Goal: Task Accomplishment & Management: Manage account settings

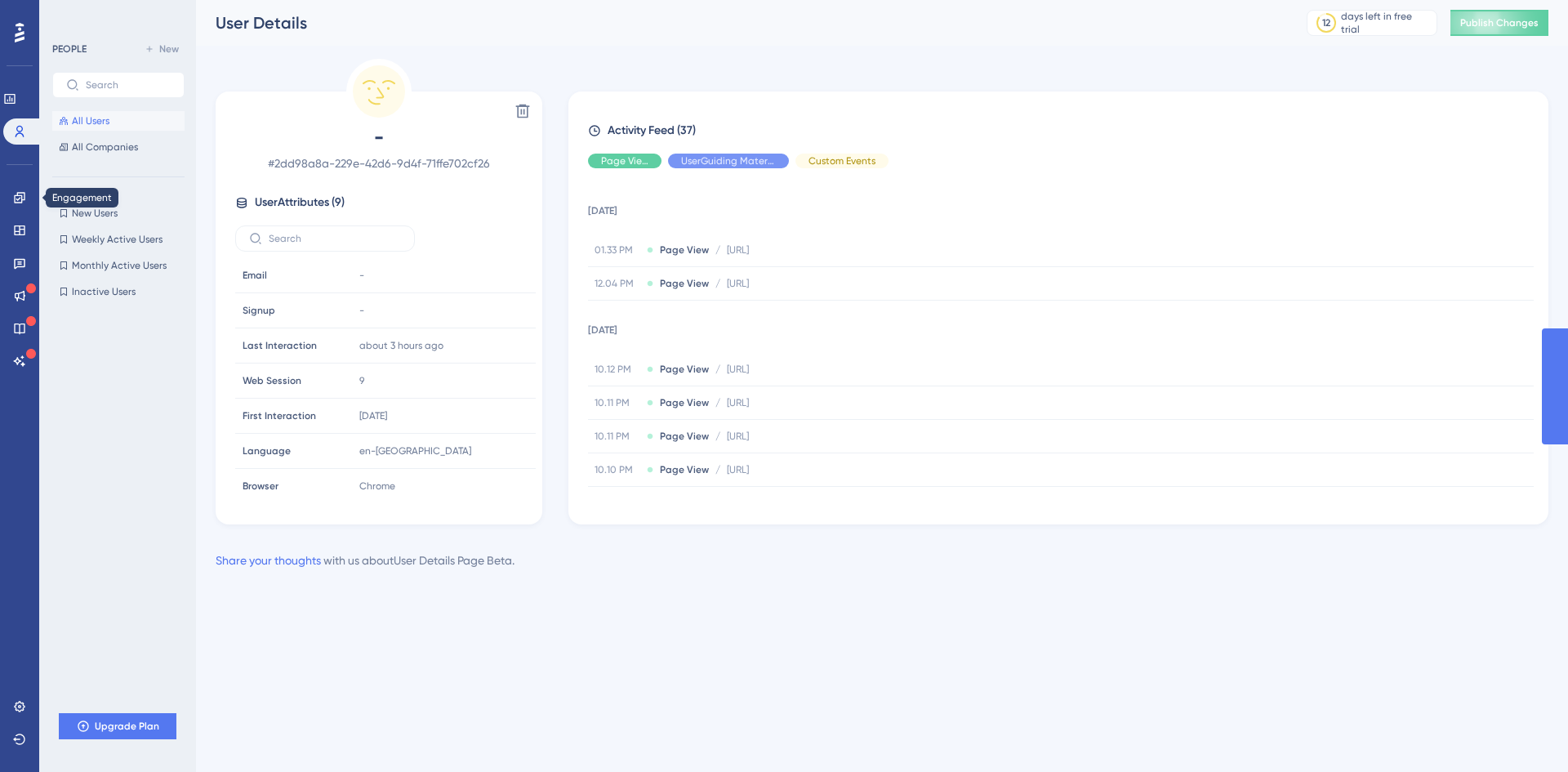
click at [24, 192] on icon at bounding box center [20, 197] width 13 height 13
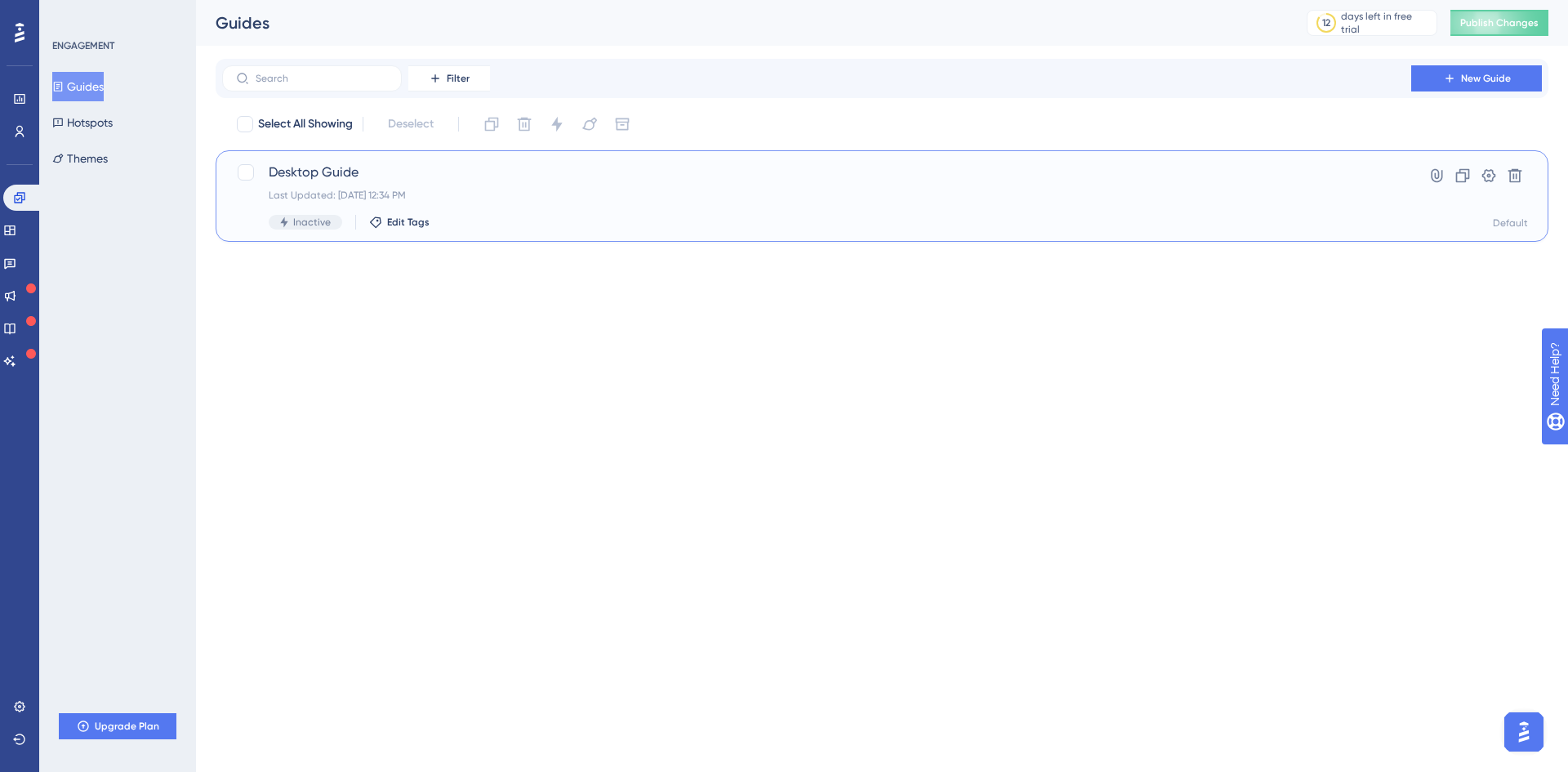
click at [472, 173] on span "Desktop Guide" at bounding box center [816, 171] width 1096 height 20
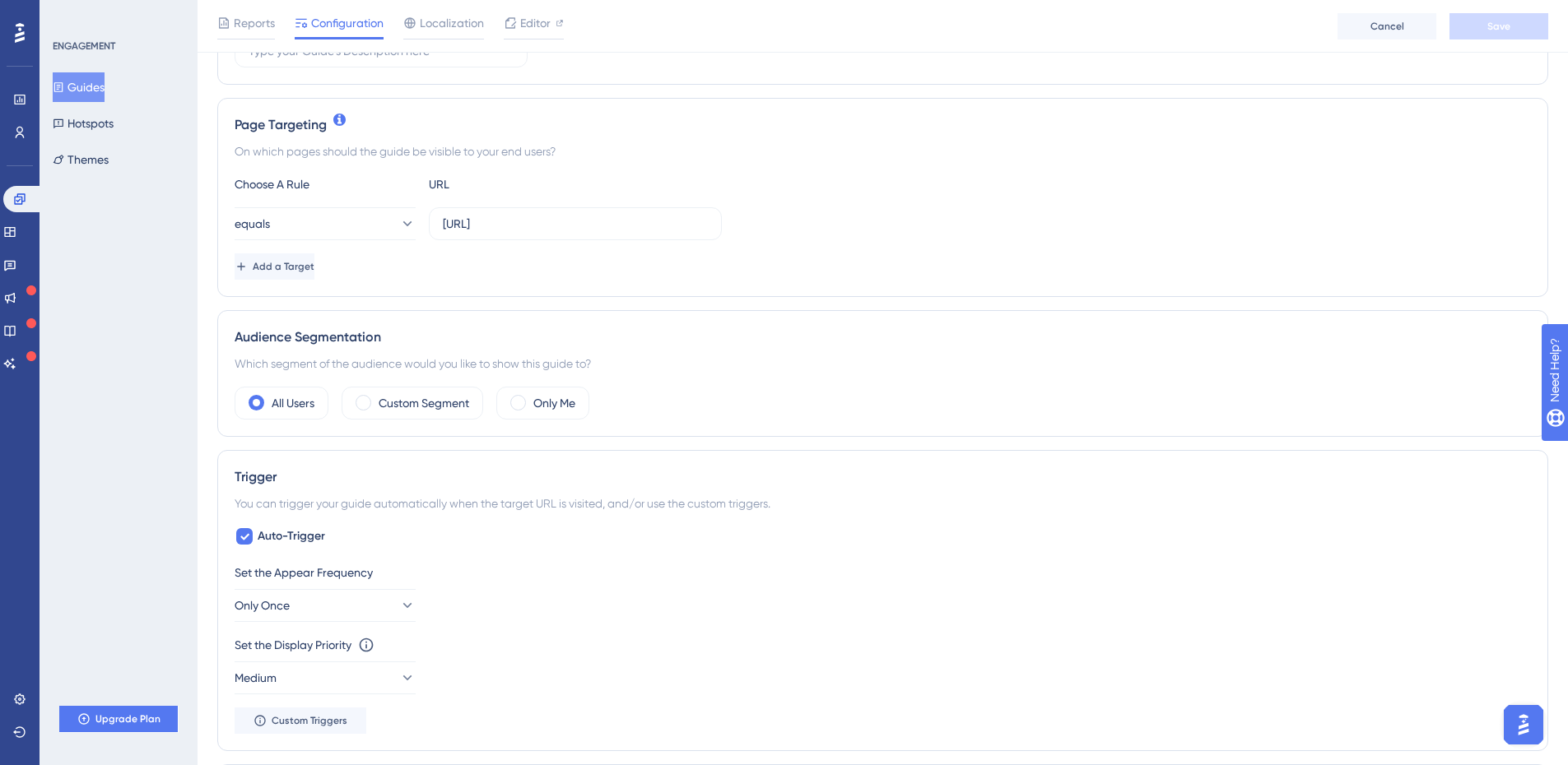
scroll to position [329, 0]
click at [109, 162] on button "Themes" at bounding box center [81, 160] width 56 height 30
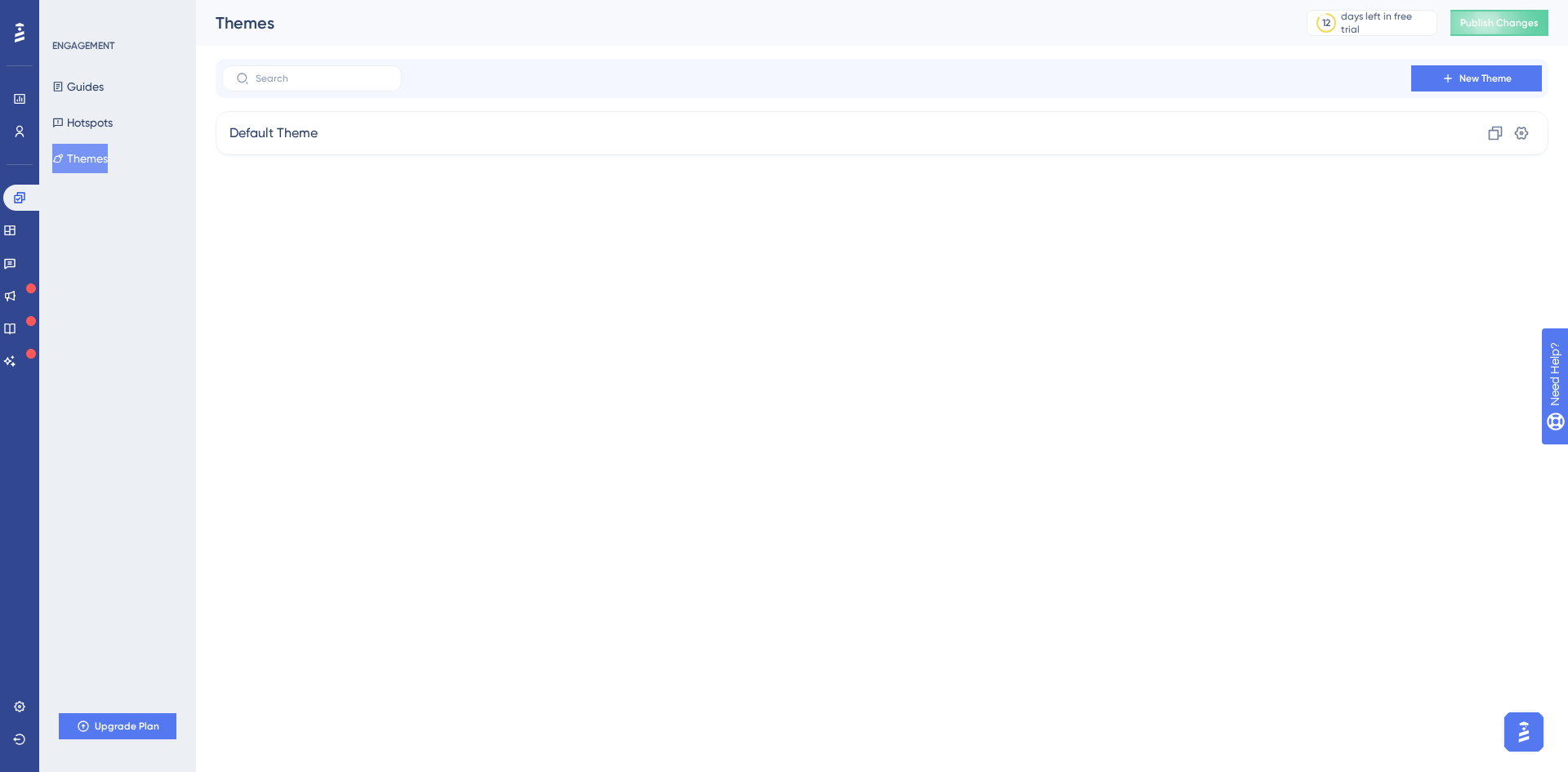
click at [487, 161] on div "Performance Users Engagement Widgets Feedback Product Updates Knowledge Base AI…" at bounding box center [881, 90] width 1372 height 182
click at [480, 138] on div "Default Theme Clone Settings" at bounding box center [881, 132] width 1332 height 44
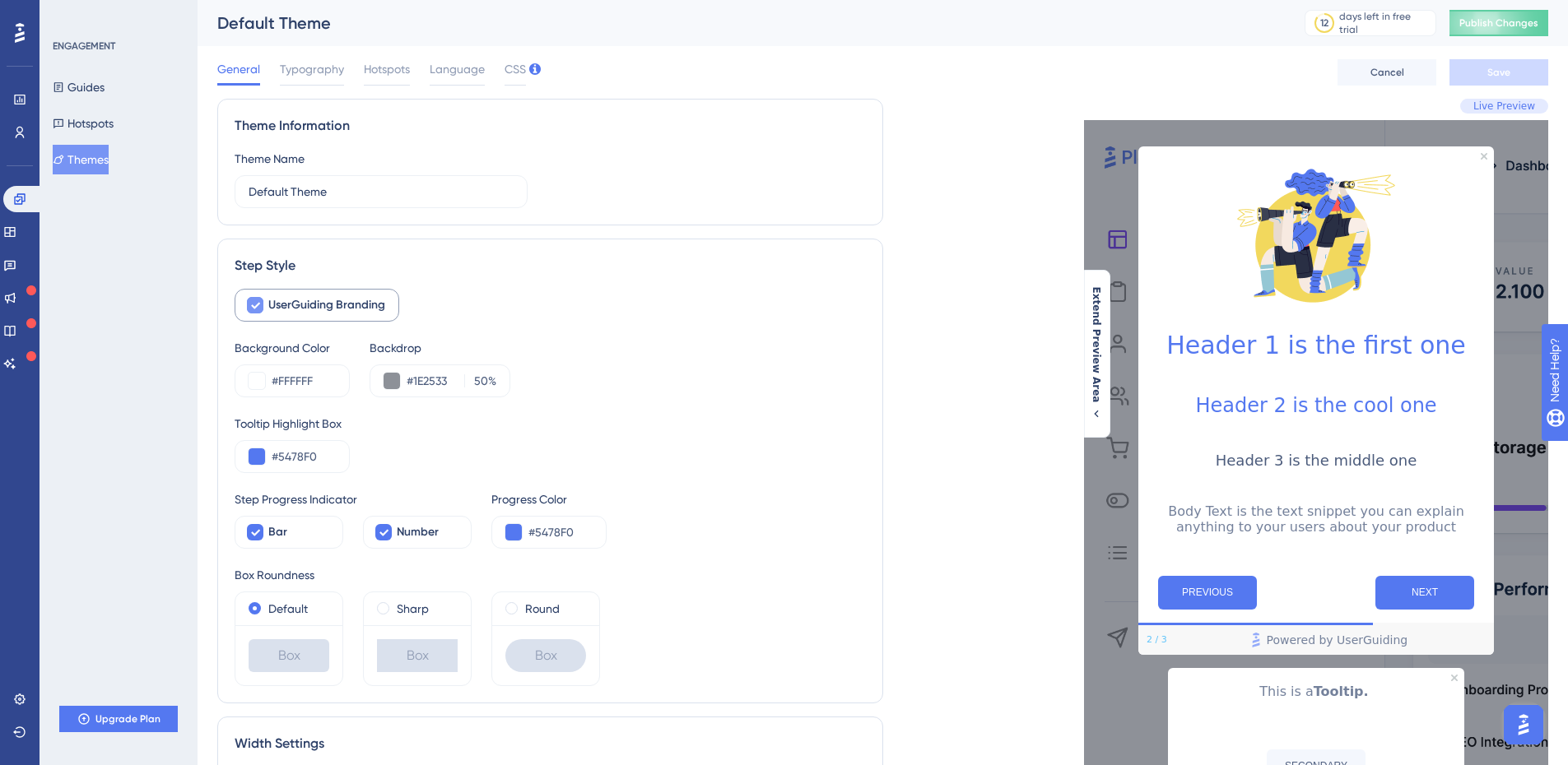
click at [252, 304] on icon at bounding box center [255, 305] width 10 height 13
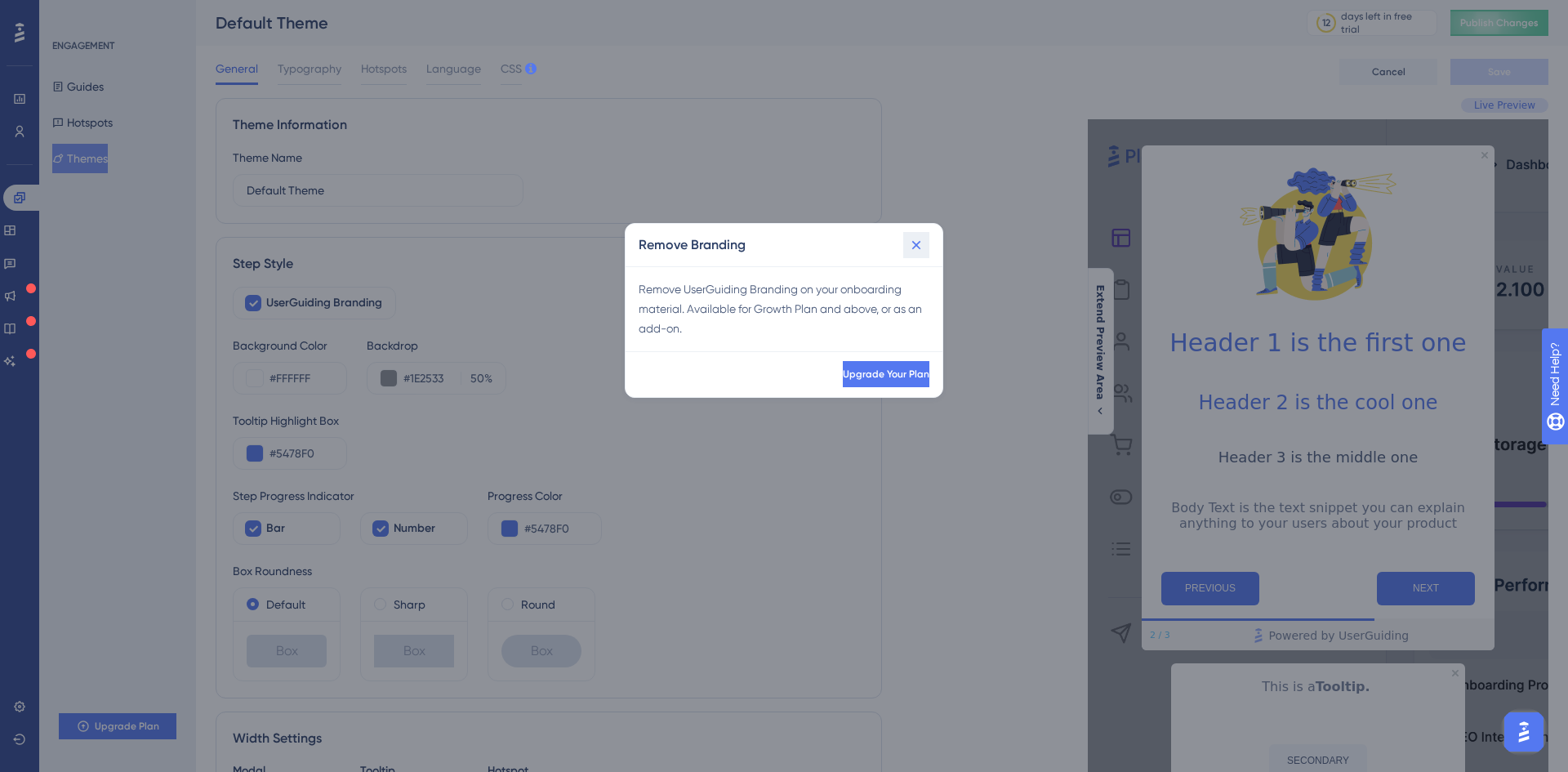
click at [917, 249] on icon at bounding box center [916, 245] width 17 height 17
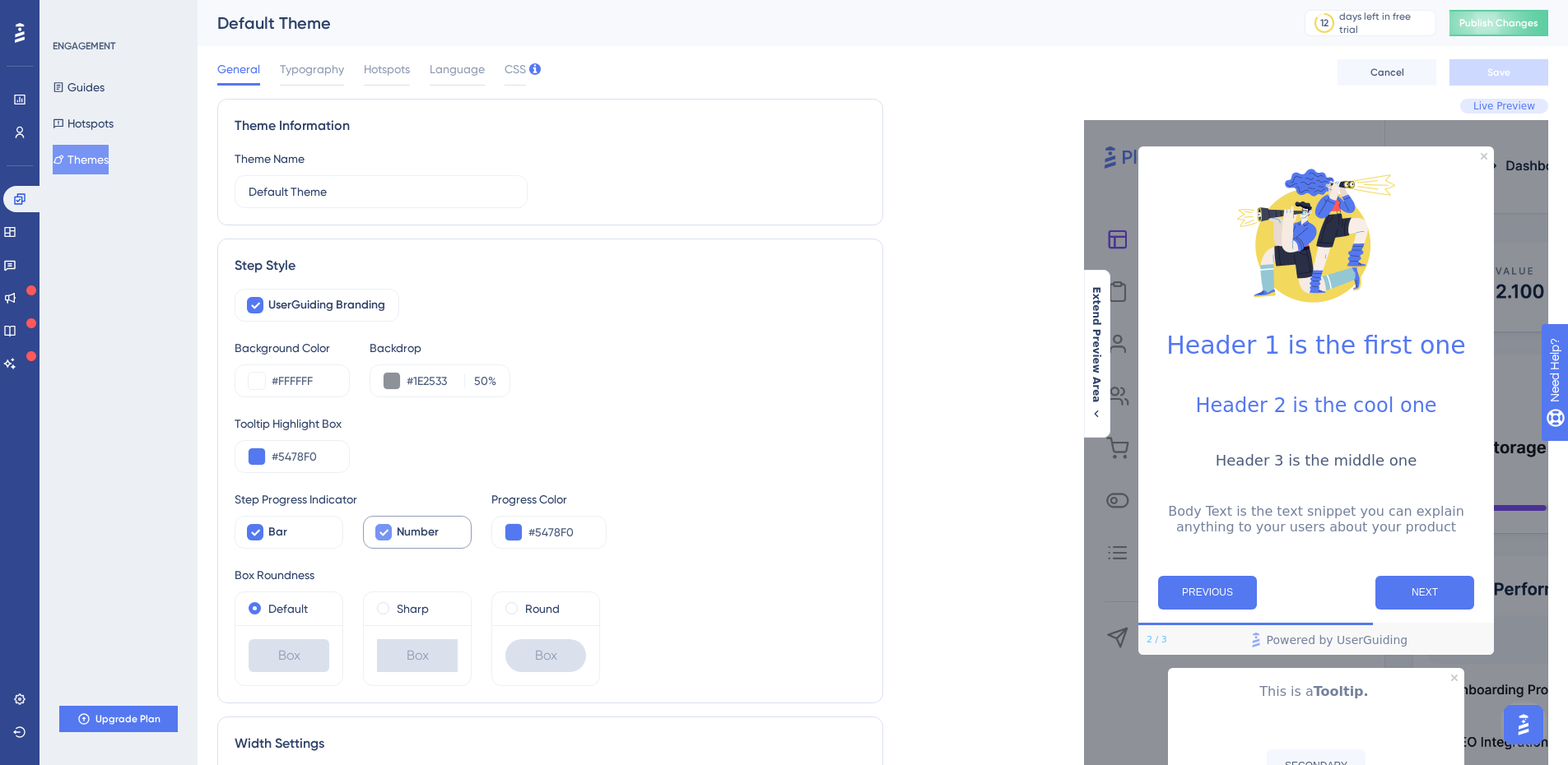
click at [383, 534] on icon at bounding box center [384, 533] width 9 height 7
click at [383, 534] on div at bounding box center [384, 533] width 17 height 17
click at [383, 534] on icon at bounding box center [384, 533] width 9 height 7
click at [816, 423] on div "Tooltip Highlight Box" at bounding box center [550, 423] width 632 height 20
click at [381, 530] on div at bounding box center [384, 533] width 17 height 17
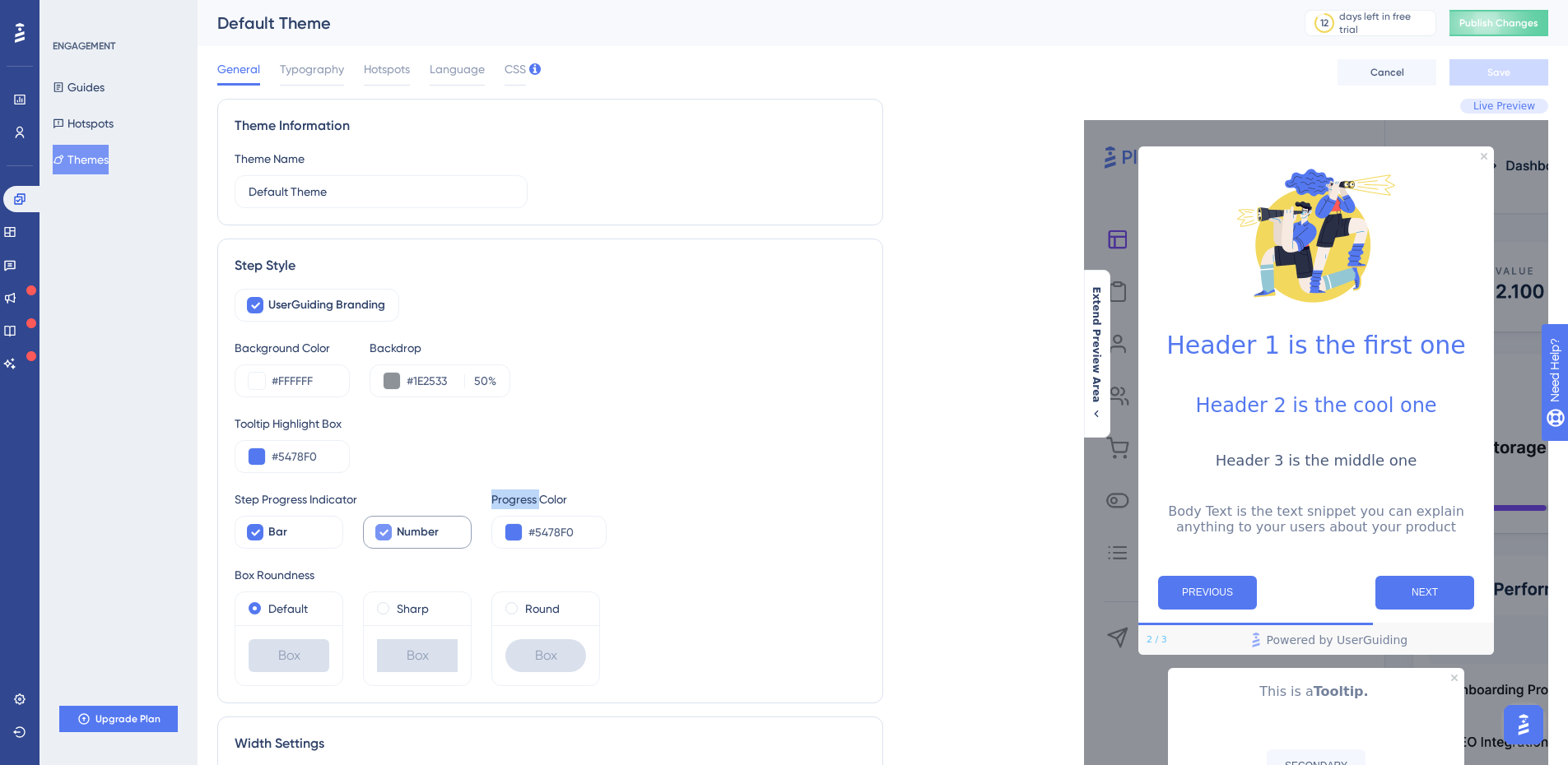
click at [381, 530] on icon at bounding box center [383, 532] width 10 height 13
click at [381, 530] on div at bounding box center [384, 533] width 17 height 17
click at [381, 530] on icon at bounding box center [383, 532] width 10 height 13
click at [381, 530] on div at bounding box center [384, 533] width 17 height 17
click at [381, 530] on icon at bounding box center [383, 532] width 10 height 13
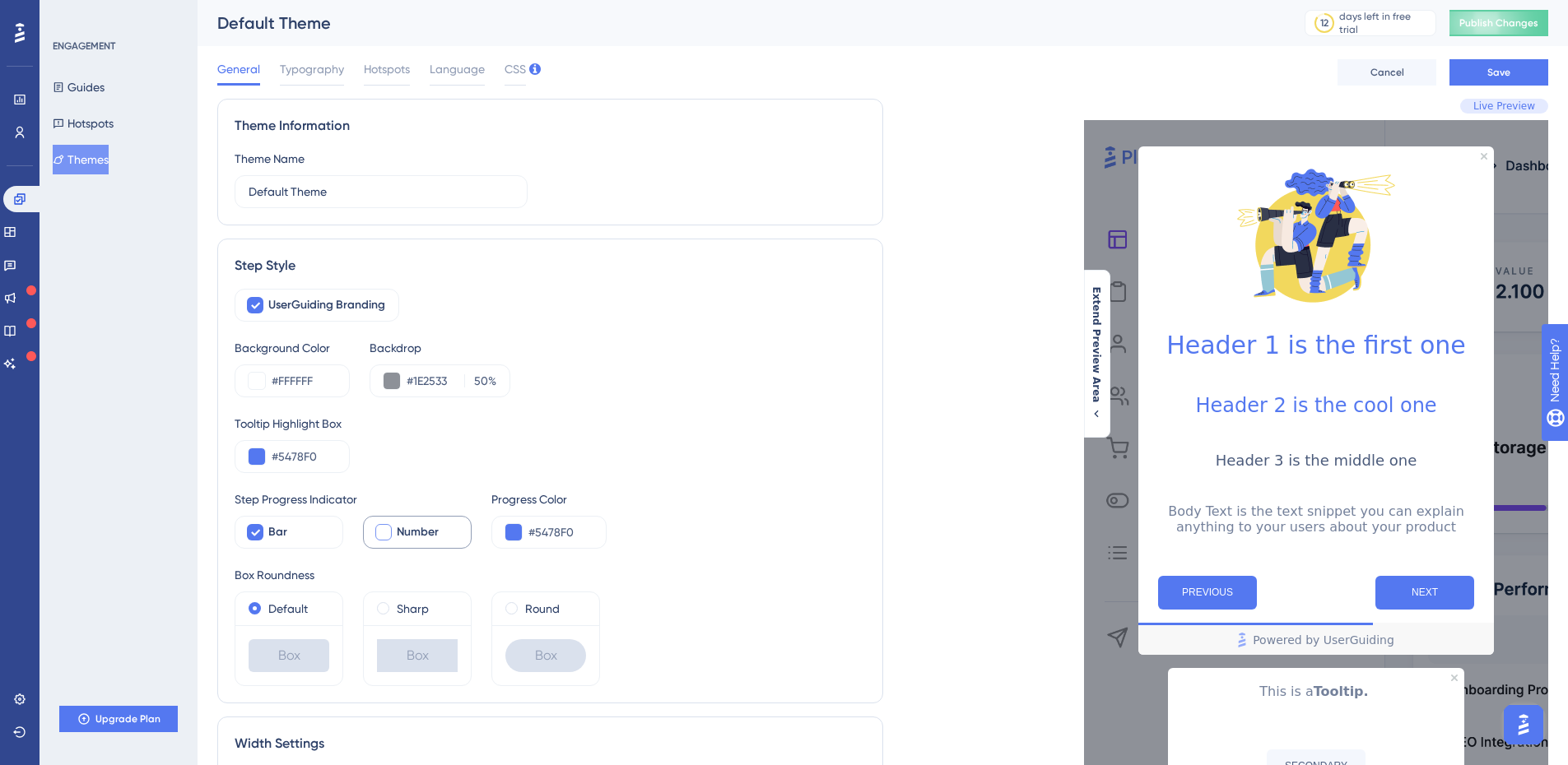
click at [381, 530] on div at bounding box center [384, 533] width 17 height 17
checkbox input "true"
click at [496, 467] on div "Tooltip Highlight Box #5478F0" at bounding box center [550, 443] width 632 height 59
click at [257, 452] on button at bounding box center [257, 457] width 17 height 17
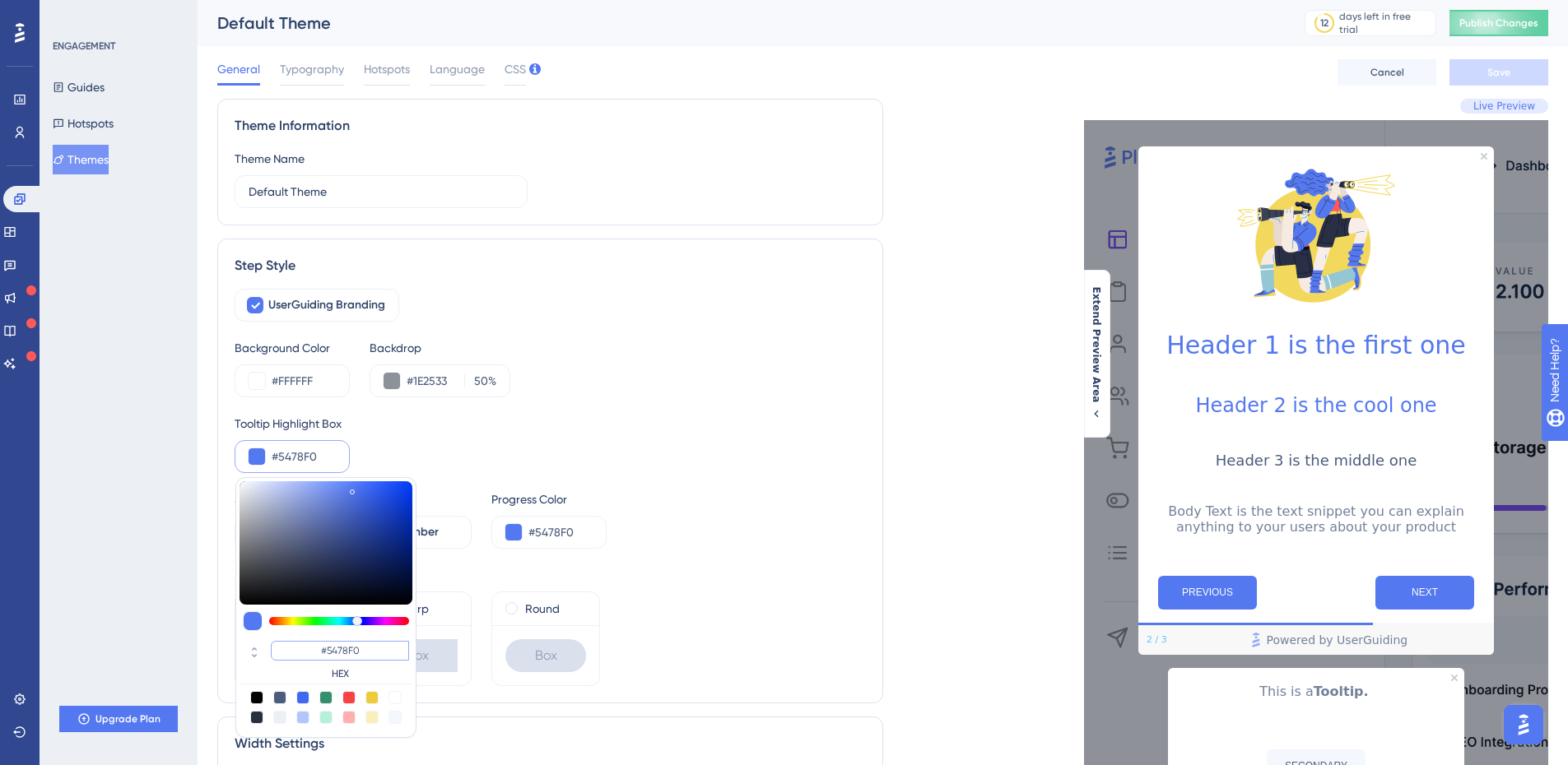
drag, startPoint x: 366, startPoint y: 649, endPoint x: 330, endPoint y: 647, distance: 36.1
click at [330, 647] on input "#5478F0" at bounding box center [339, 650] width 138 height 20
type input "#1568A"
type input "#1568af"
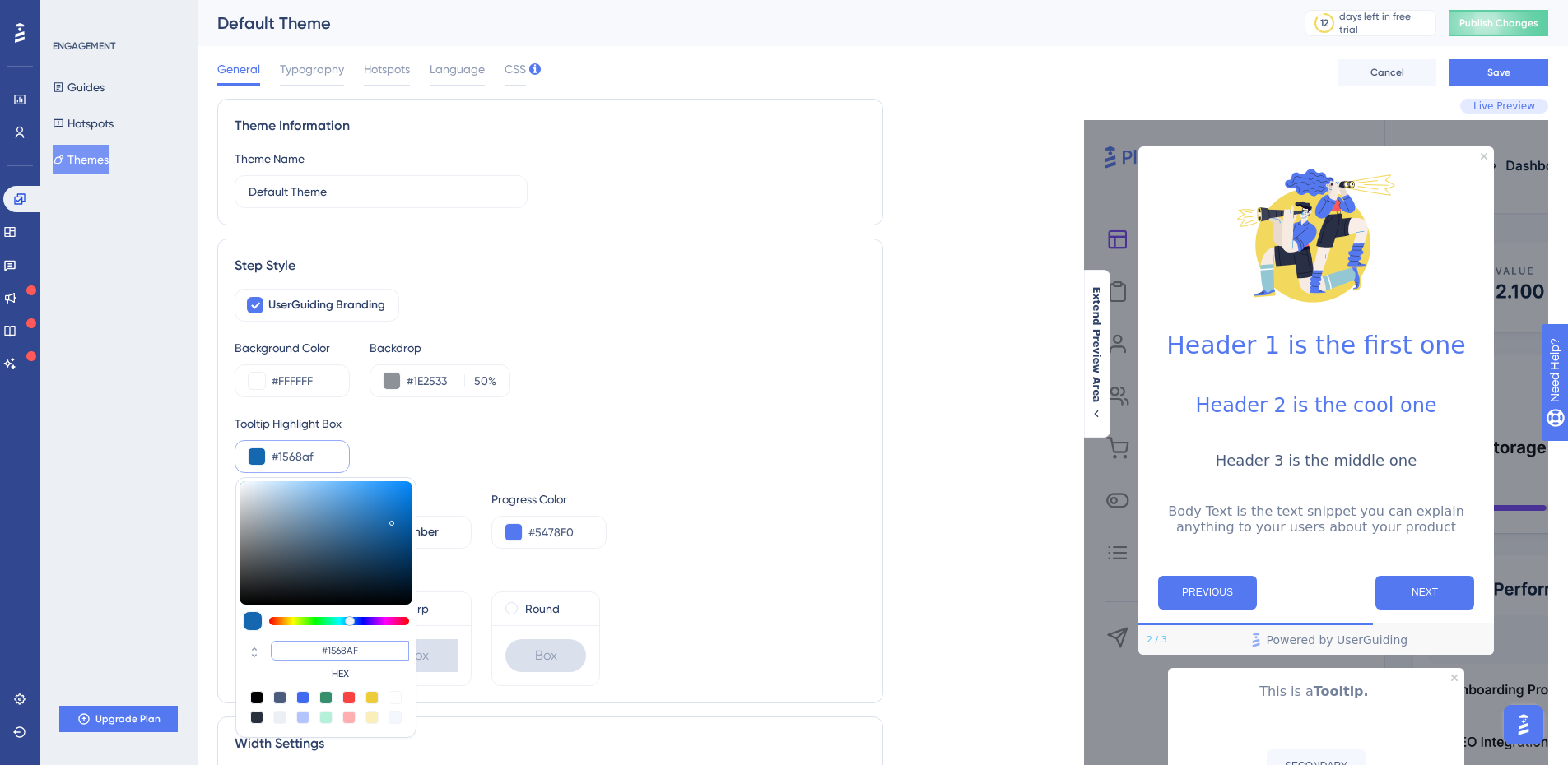
type input "#1568AF"
click at [659, 454] on div "Tooltip Highlight Box #1568af #1568AF HEX" at bounding box center [550, 443] width 632 height 59
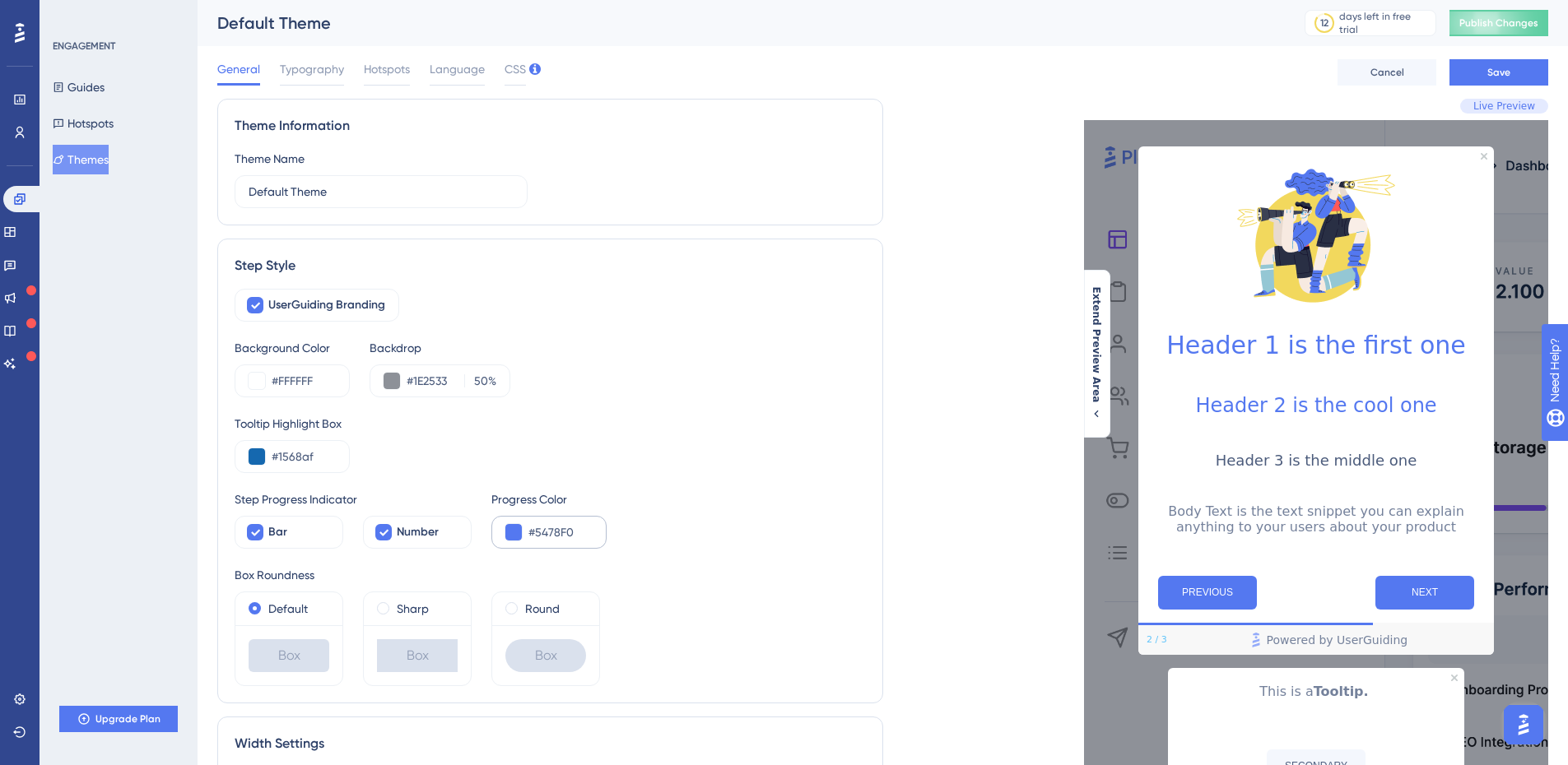
click at [592, 523] on div "#5478F0" at bounding box center [548, 532] width 115 height 33
click at [586, 530] on input "#5478F0" at bounding box center [561, 532] width 64 height 20
drag, startPoint x: 585, startPoint y: 530, endPoint x: 534, endPoint y: 529, distance: 51.0
click at [534, 529] on input "#5478F0" at bounding box center [561, 532] width 64 height 20
paste input "1568A"
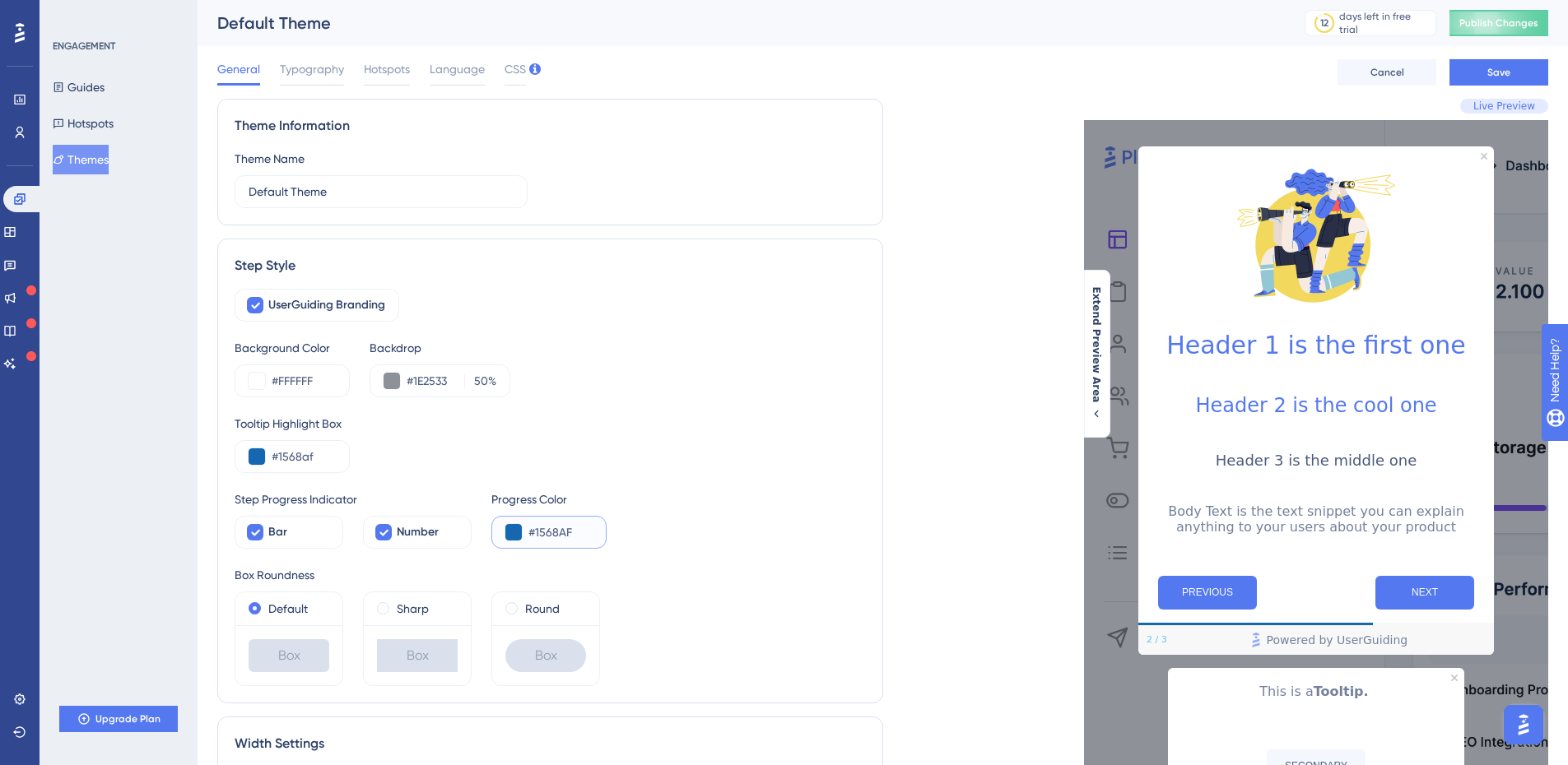
paste input "text"
type input "#1568AF"
click at [635, 510] on div "Step Progress Indicator Bar Number Progress Color #1568AF" at bounding box center [550, 519] width 632 height 59
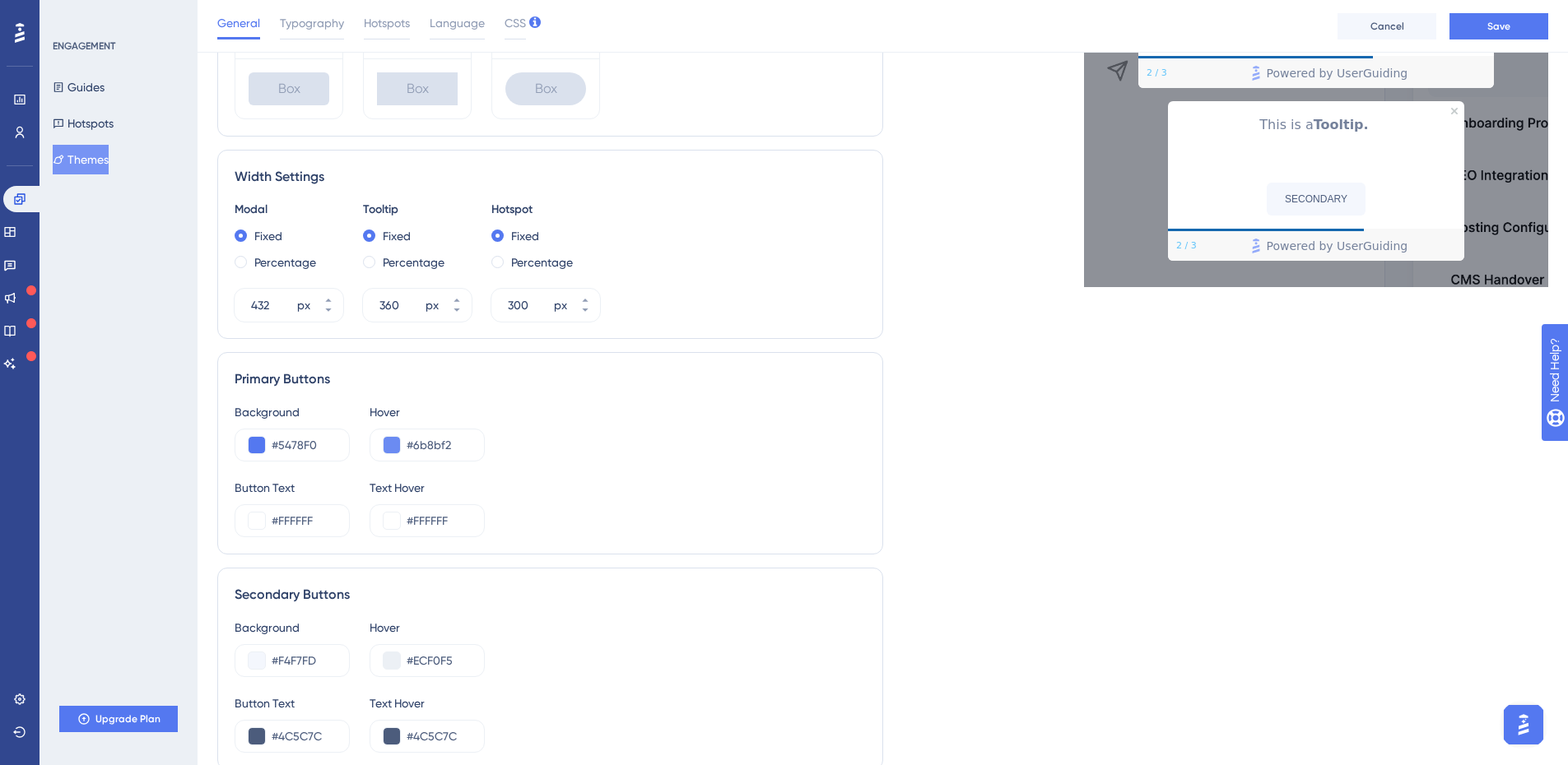
scroll to position [576, 0]
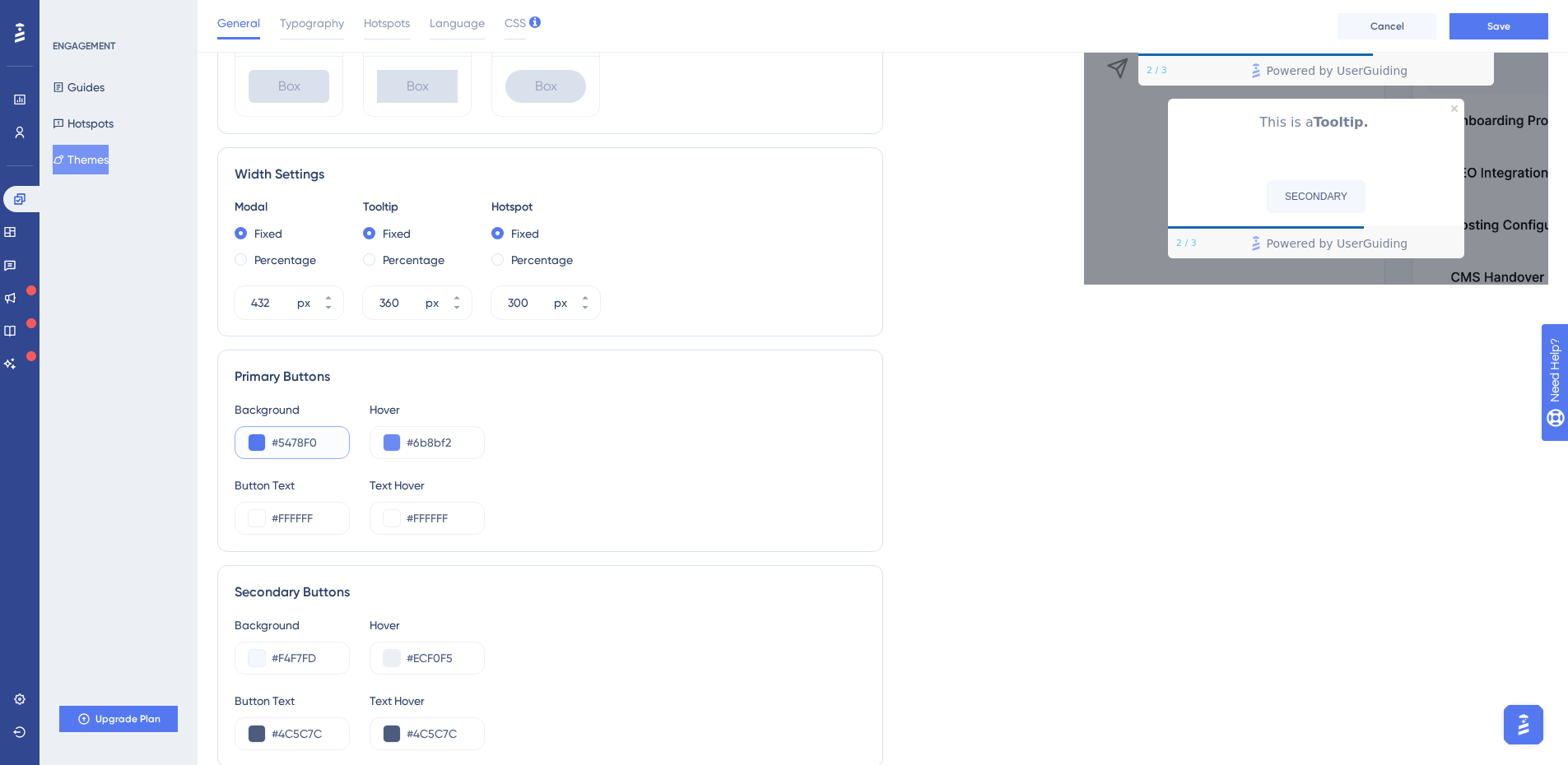
drag, startPoint x: 308, startPoint y: 443, endPoint x: 276, endPoint y: 439, distance: 32.2
click at [276, 439] on input "#5478F0" at bounding box center [303, 442] width 64 height 20
click at [334, 440] on input "#5478F0" at bounding box center [303, 442] width 64 height 20
paste input "1568AF"
type input "#1568AF"
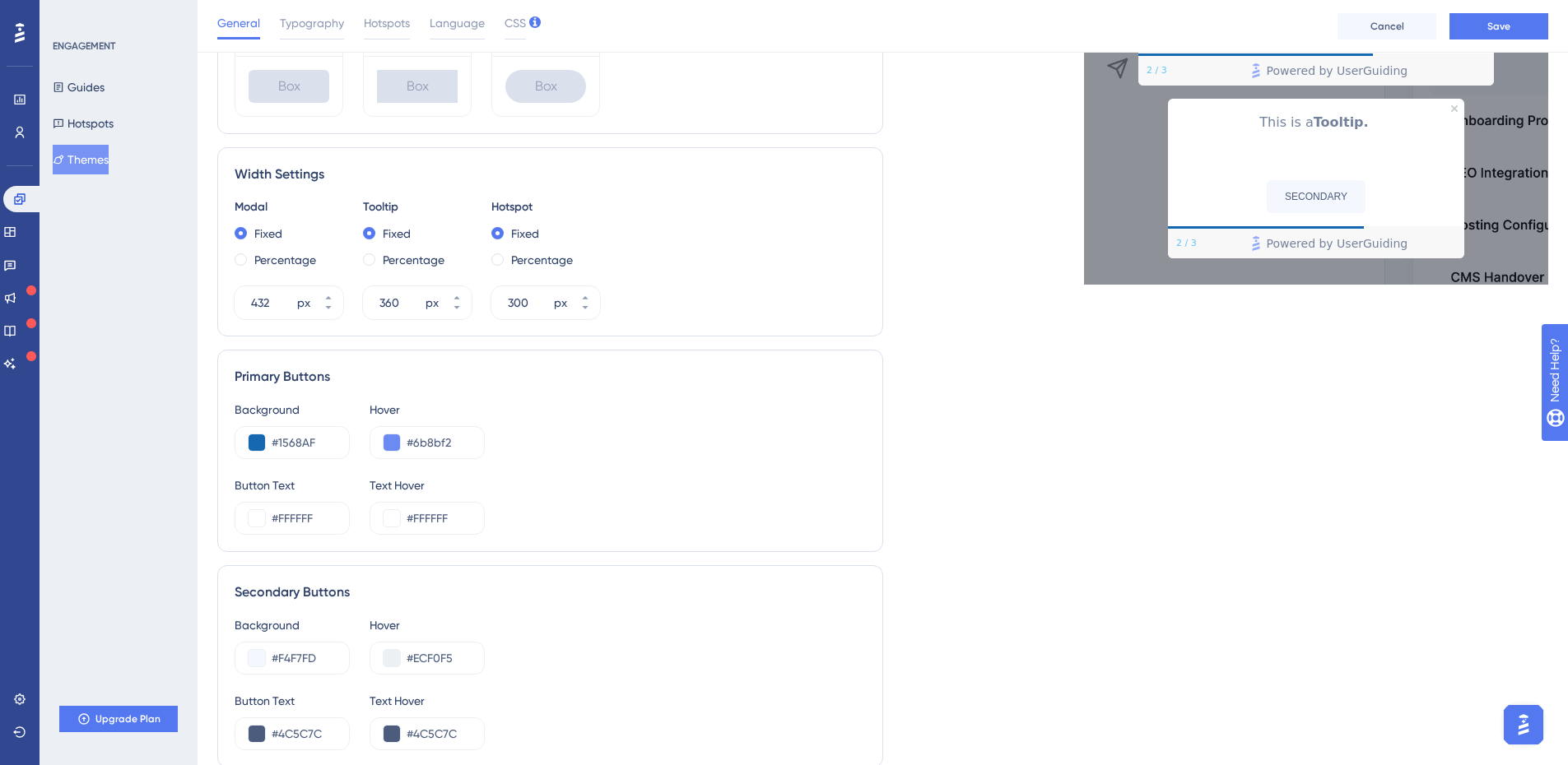
click at [536, 443] on div "Background #1568AF Hover #6b8bf2" at bounding box center [550, 429] width 632 height 59
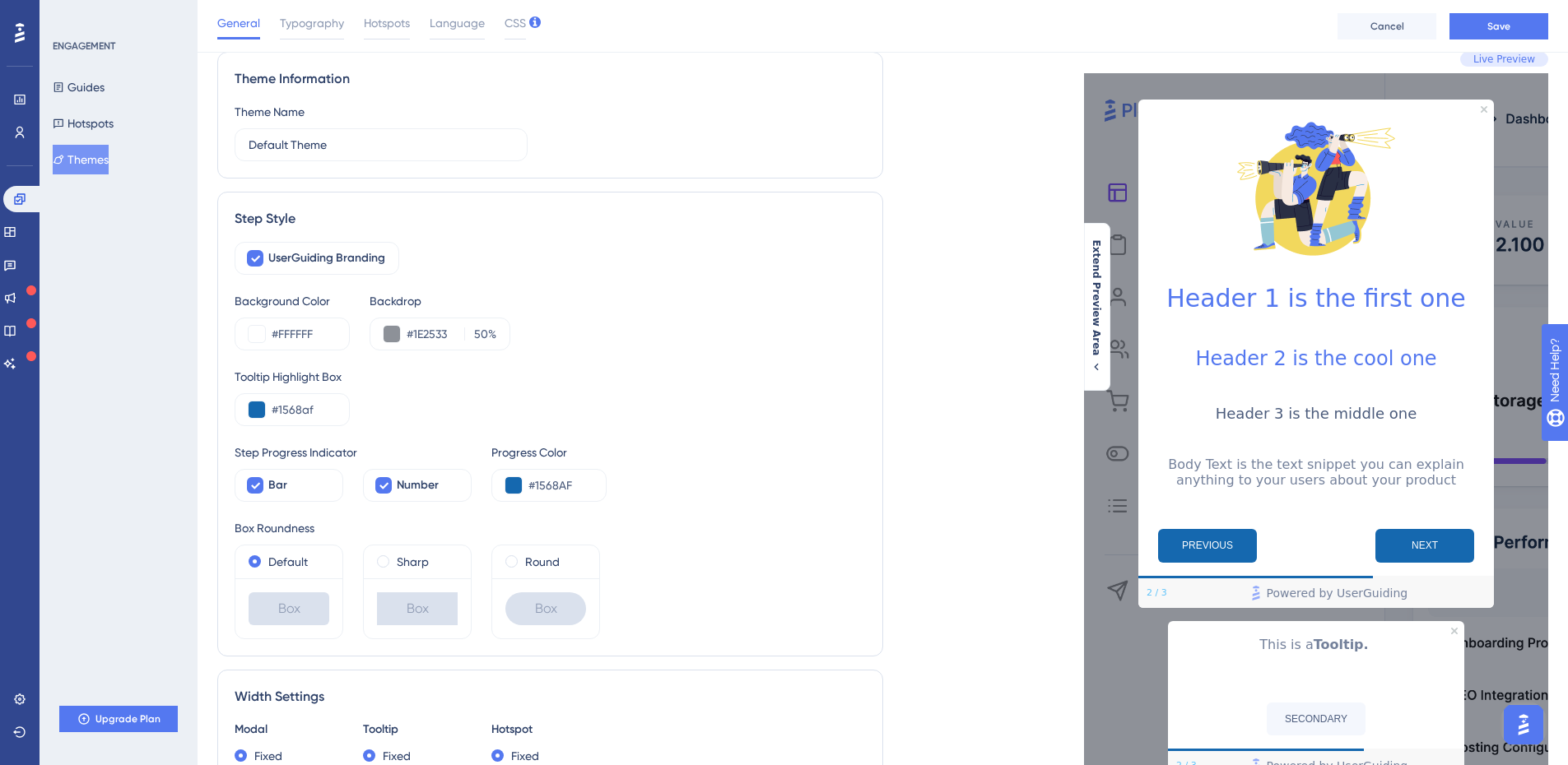
scroll to position [0, 0]
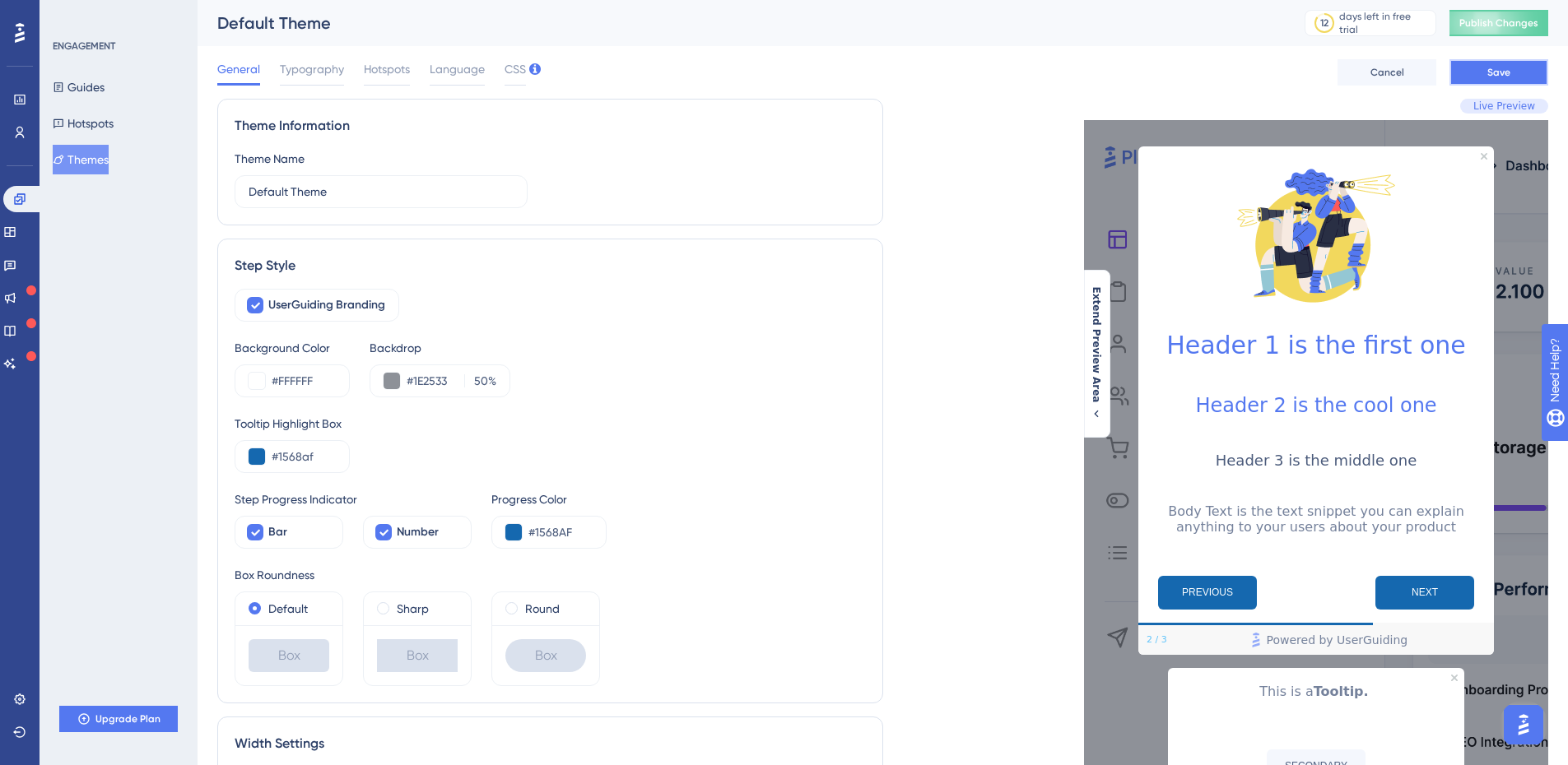
click at [1466, 71] on button "Save" at bounding box center [1499, 72] width 99 height 26
click at [331, 81] on div "Typography" at bounding box center [312, 72] width 64 height 26
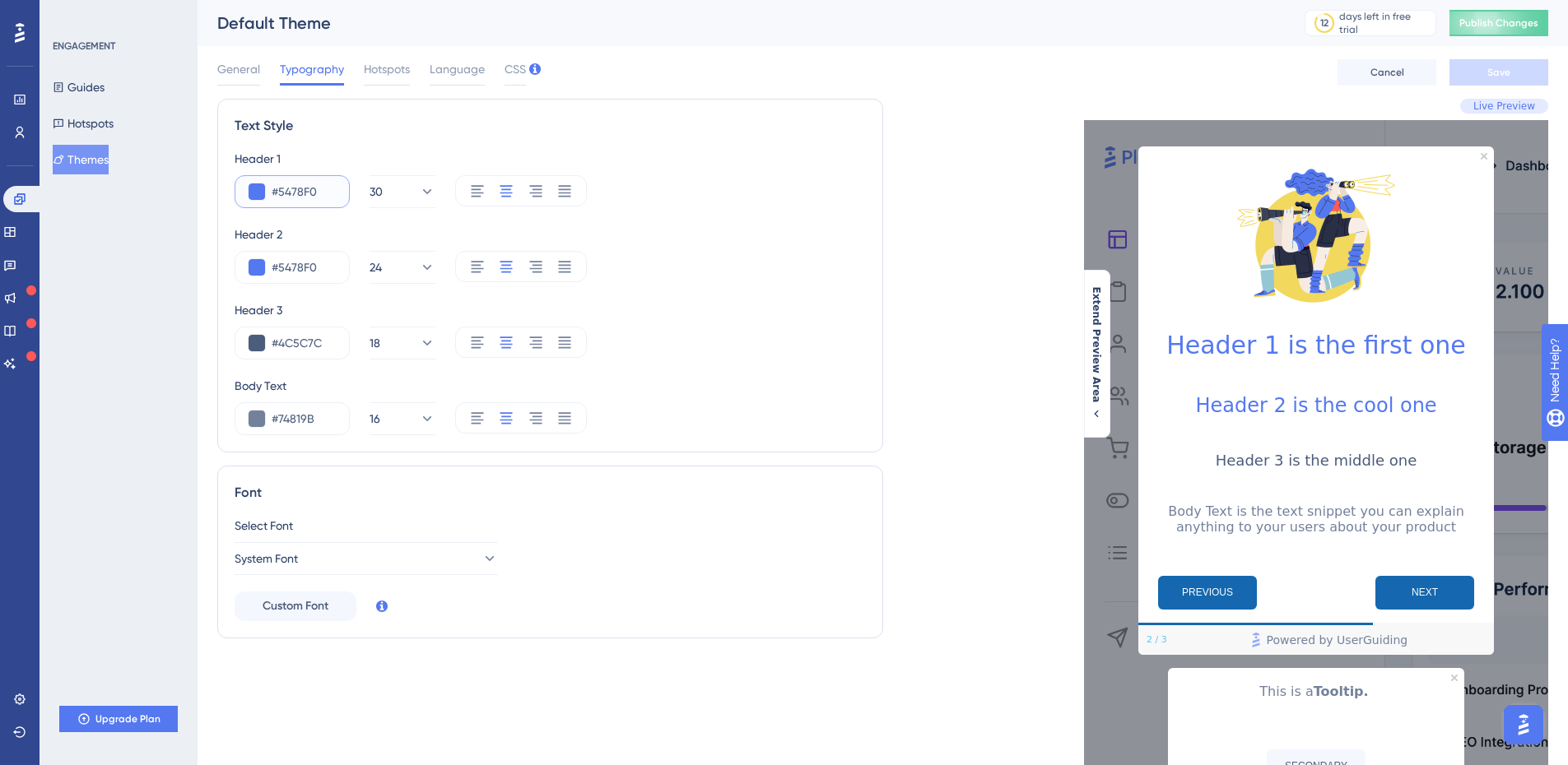
drag, startPoint x: 326, startPoint y: 191, endPoint x: 270, endPoint y: 186, distance: 56.2
click at [270, 186] on div "#5478F0" at bounding box center [292, 191] width 115 height 33
paste input "1568AF"
type input "#1568AF"
drag, startPoint x: 328, startPoint y: 270, endPoint x: 269, endPoint y: 264, distance: 59.3
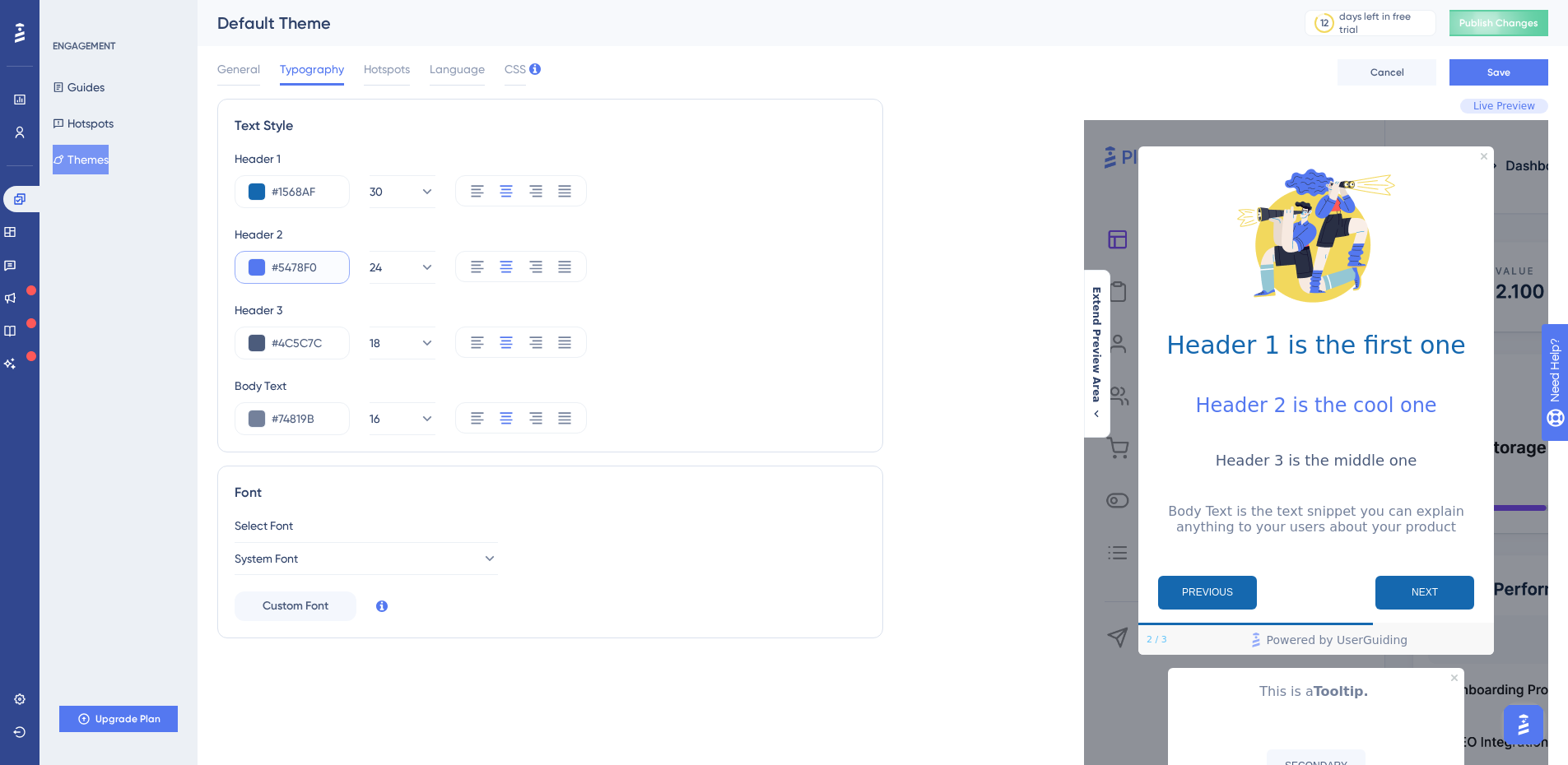
click at [269, 264] on div "#5478F0" at bounding box center [292, 267] width 115 height 33
paste input "1568AF"
type input "#1568AF"
click at [700, 263] on div "#1568AF 24" at bounding box center [550, 267] width 632 height 33
click at [1476, 67] on button "Save" at bounding box center [1499, 72] width 99 height 26
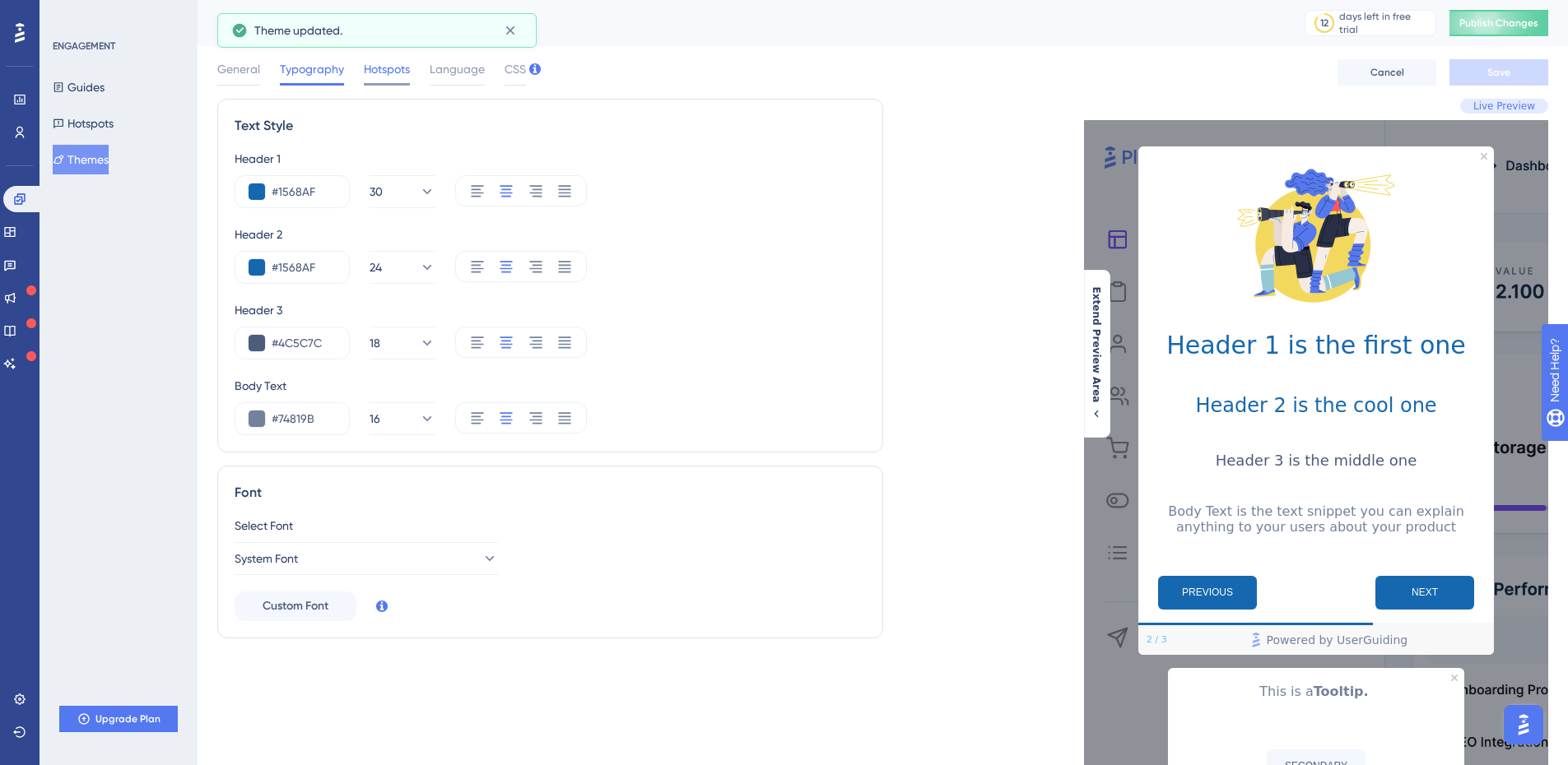
click at [396, 70] on span "Hotspots" at bounding box center [387, 69] width 46 height 20
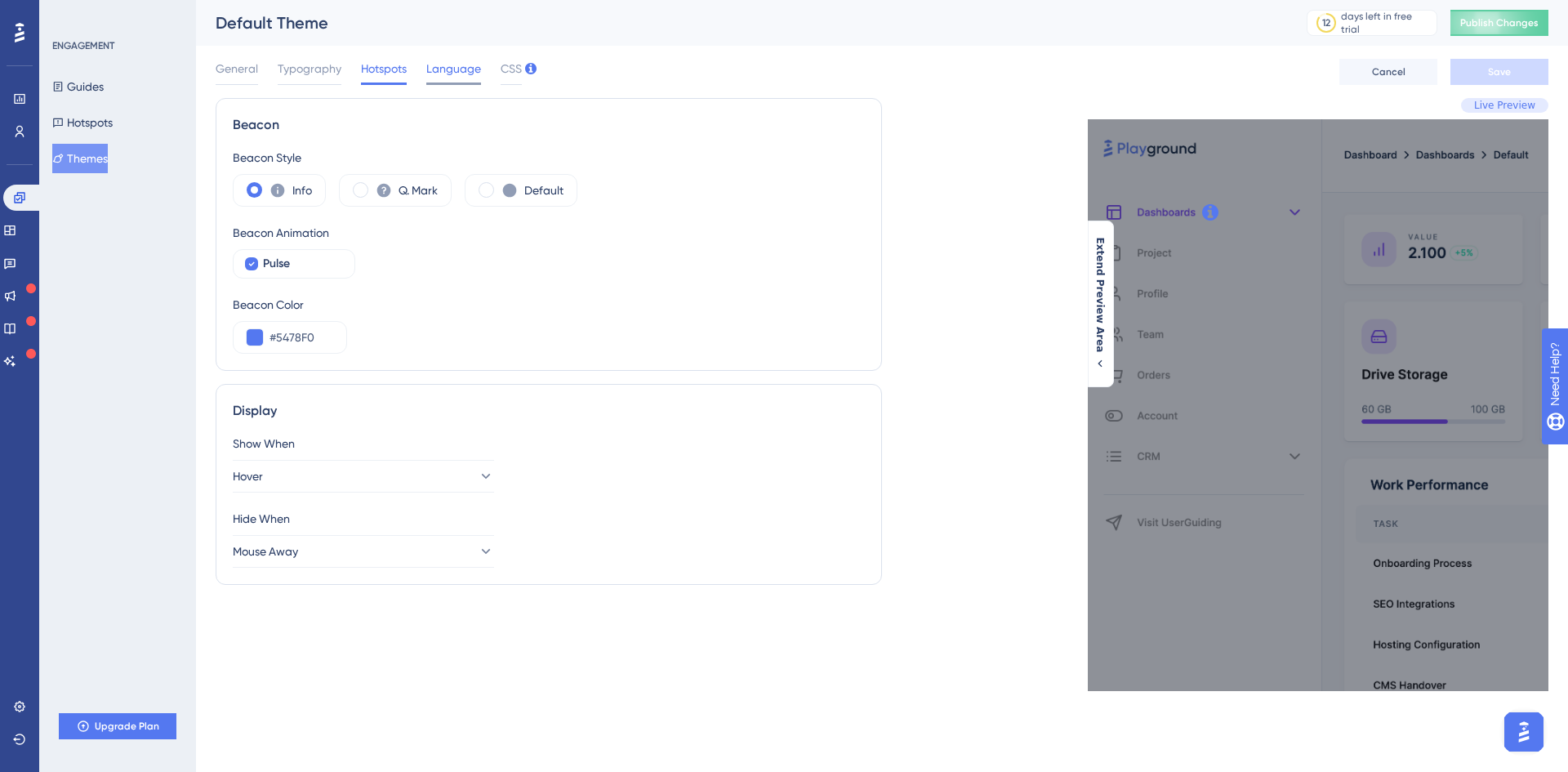
click at [448, 74] on span "Language" at bounding box center [453, 68] width 55 height 20
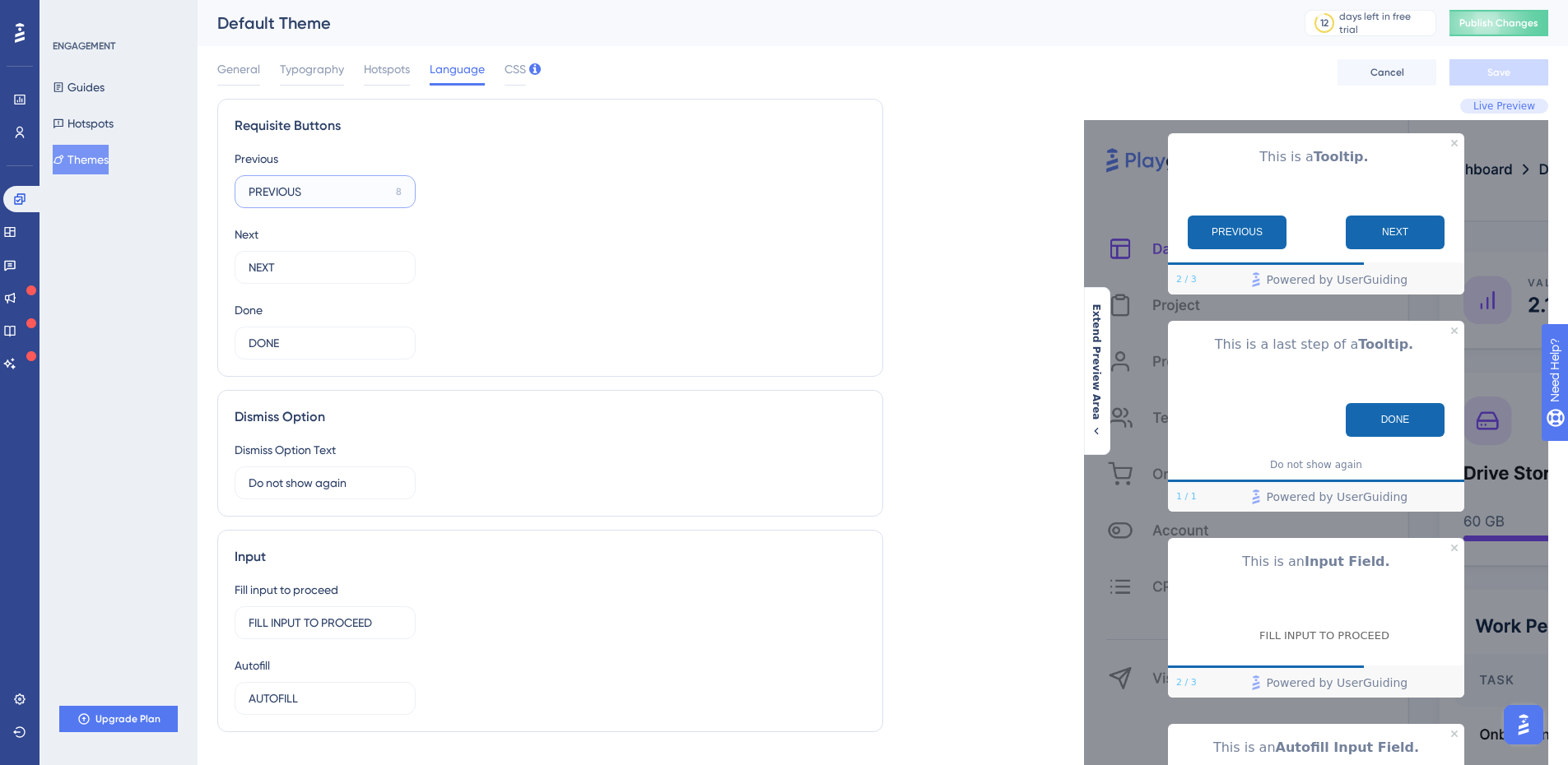
click at [349, 189] on input "PREVIOUS" at bounding box center [319, 191] width 141 height 18
click at [459, 205] on div "Previous PREVIOUS 8 Next NEXT 12 Done DONE 12" at bounding box center [550, 254] width 632 height 210
click at [1505, 26] on button "Publish Changes" at bounding box center [1499, 23] width 99 height 26
click at [521, 32] on button at bounding box center [510, 30] width 25 height 26
click at [70, 94] on button "Guides" at bounding box center [78, 87] width 52 height 30
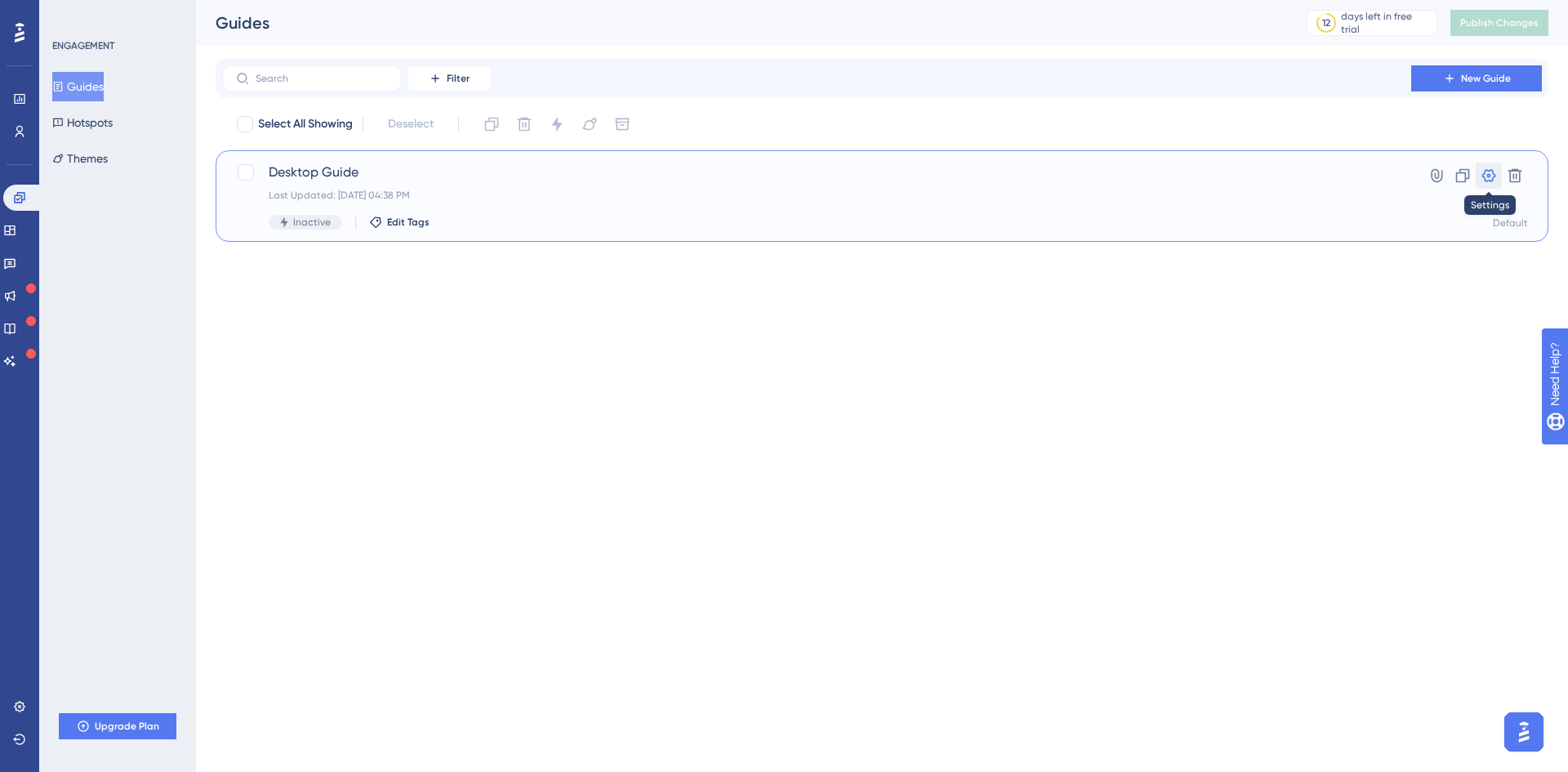
click at [1480, 176] on icon at bounding box center [1489, 176] width 17 height 17
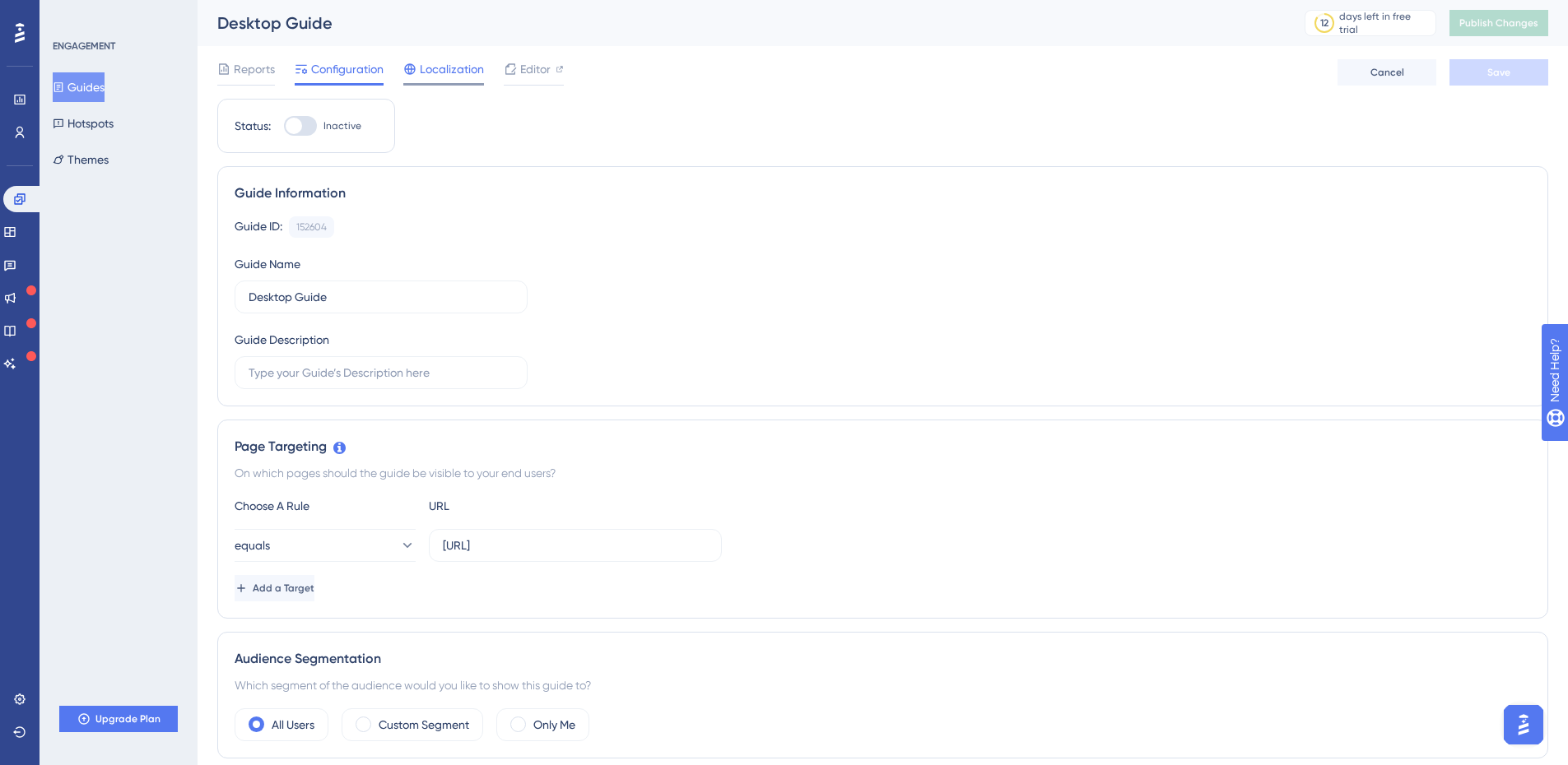
click at [455, 83] on div "Localization" at bounding box center [444, 72] width 81 height 26
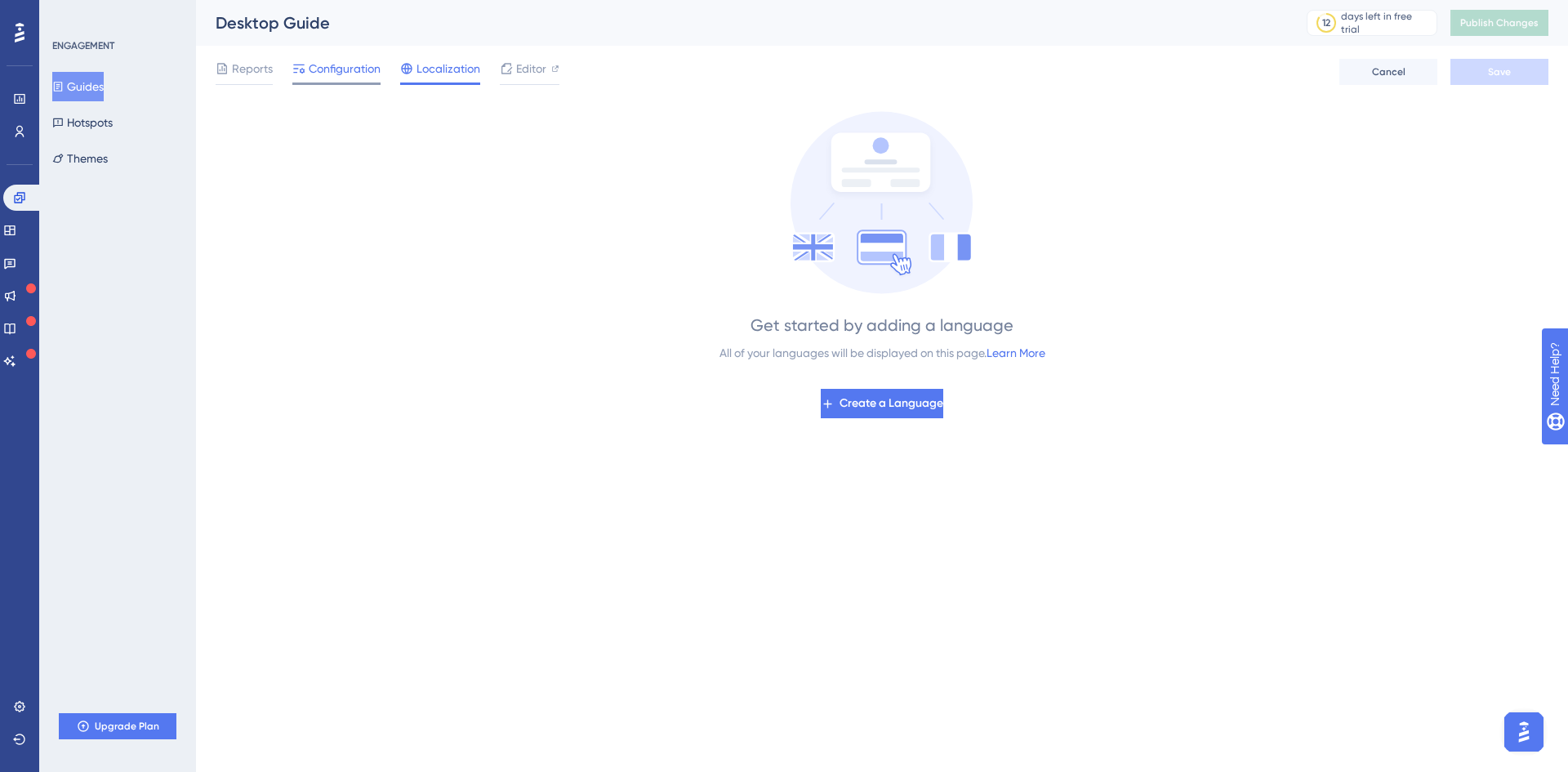
click at [362, 70] on span "Configuration" at bounding box center [344, 68] width 72 height 20
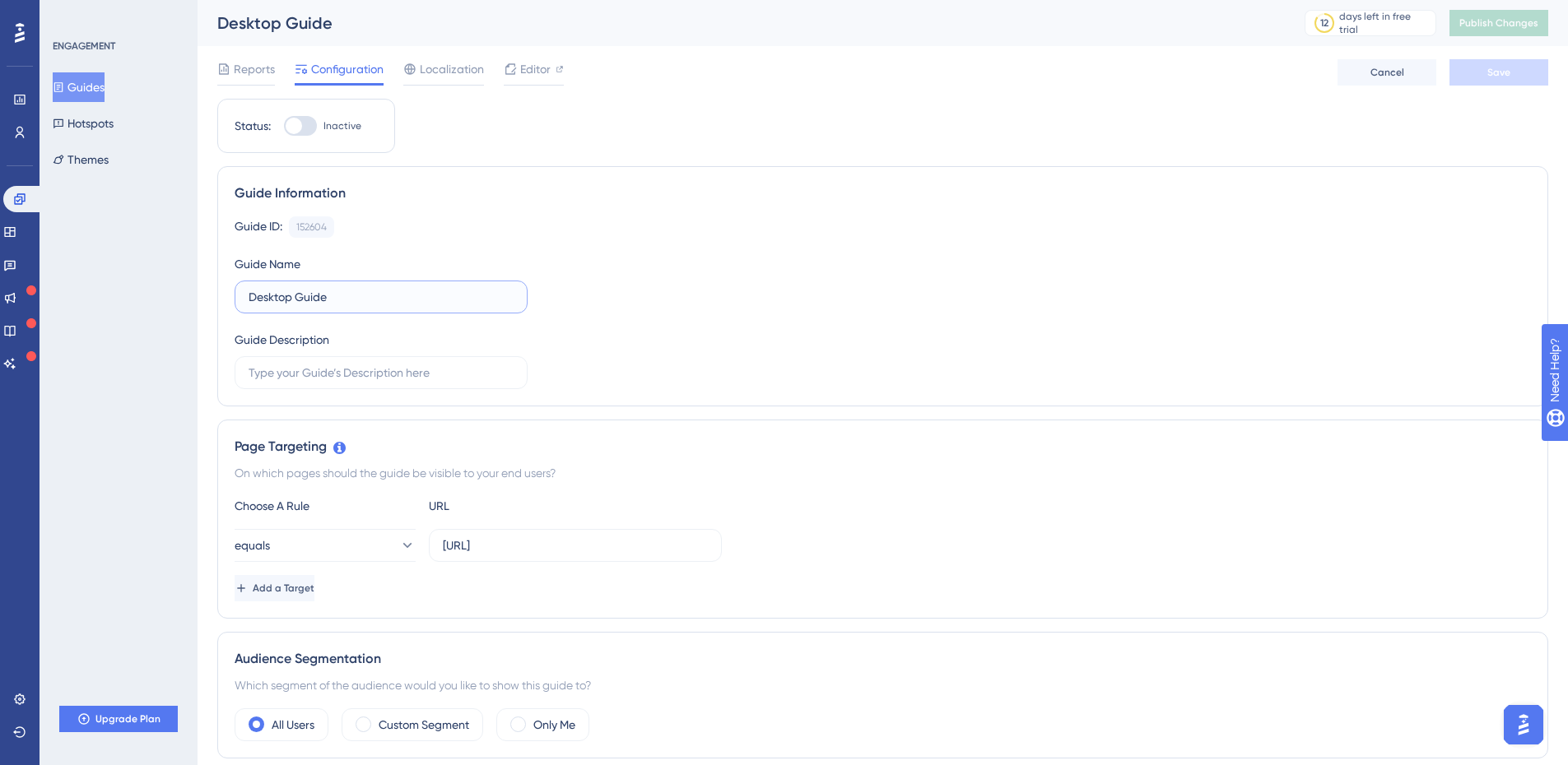
drag, startPoint x: 370, startPoint y: 297, endPoint x: 163, endPoint y: 288, distance: 207.2
click at [456, 277] on div "Guide Name Desktop Guide" at bounding box center [381, 283] width 293 height 59
drag, startPoint x: 411, startPoint y: 294, endPoint x: 228, endPoint y: 294, distance: 183.0
click at [228, 294] on div "Guide Information Guide ID: 152604 Copy Guide Name Desktop Guide Guide Descript…" at bounding box center [883, 286] width 1331 height 240
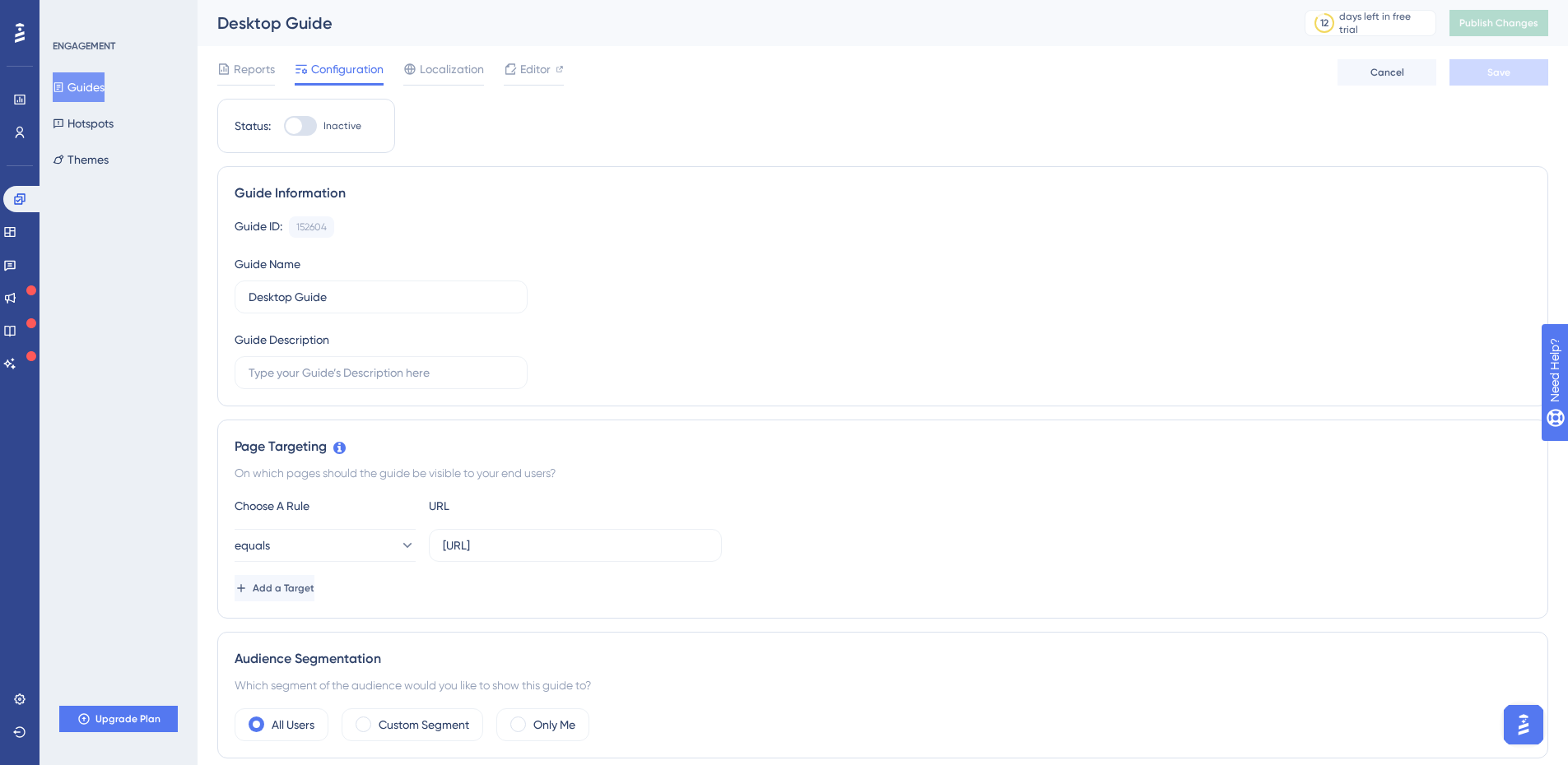
click at [382, 261] on div "Guide Name Desktop Guide" at bounding box center [381, 283] width 293 height 59
click at [317, 23] on div "Desktop Guide" at bounding box center [740, 23] width 1047 height 23
click at [368, 23] on div "Desktop Guide" at bounding box center [740, 23] width 1047 height 23
click at [114, 115] on button "Hotspots" at bounding box center [83, 124] width 61 height 30
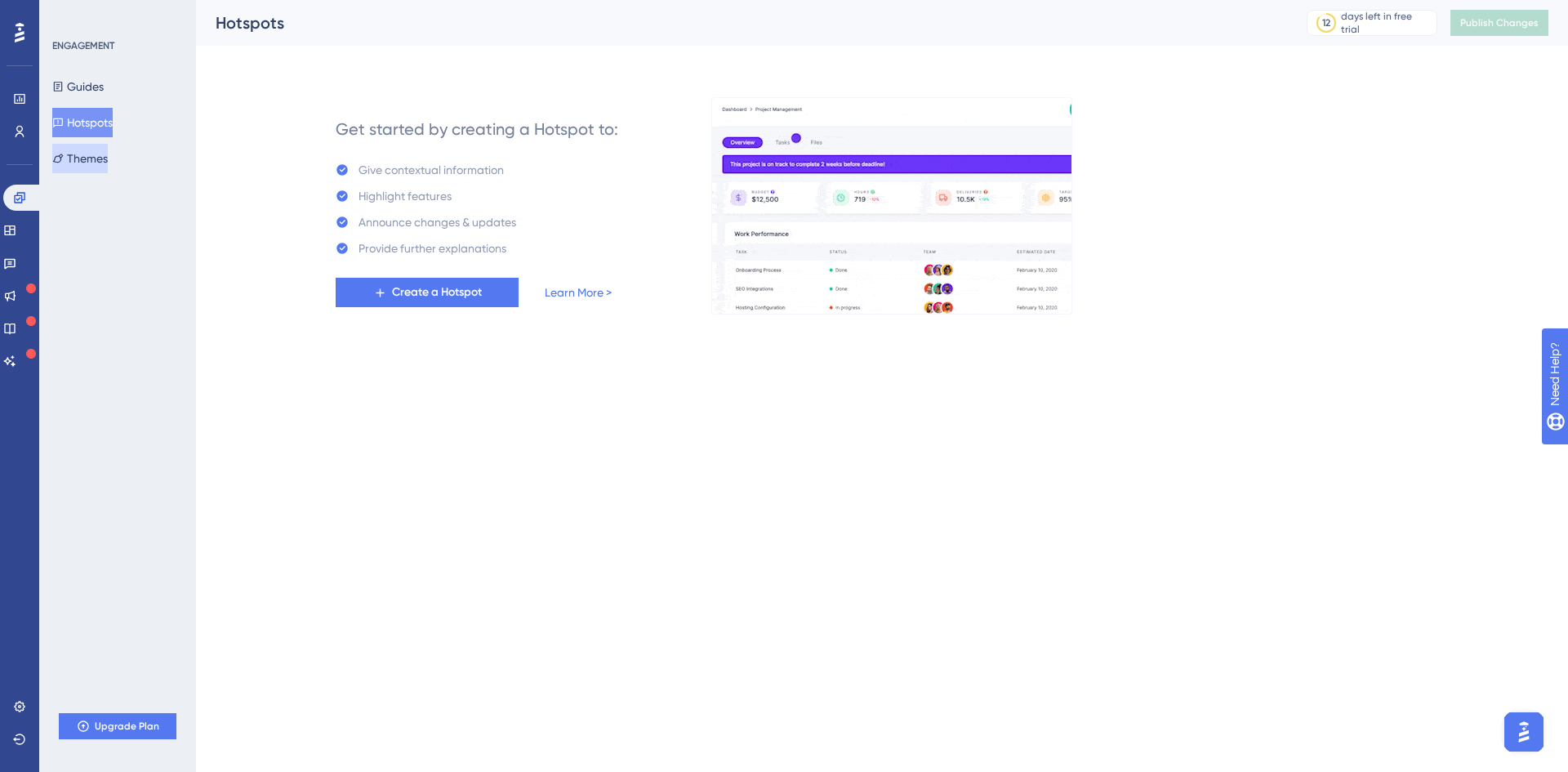
click at [101, 156] on button "Themes" at bounding box center [80, 158] width 56 height 30
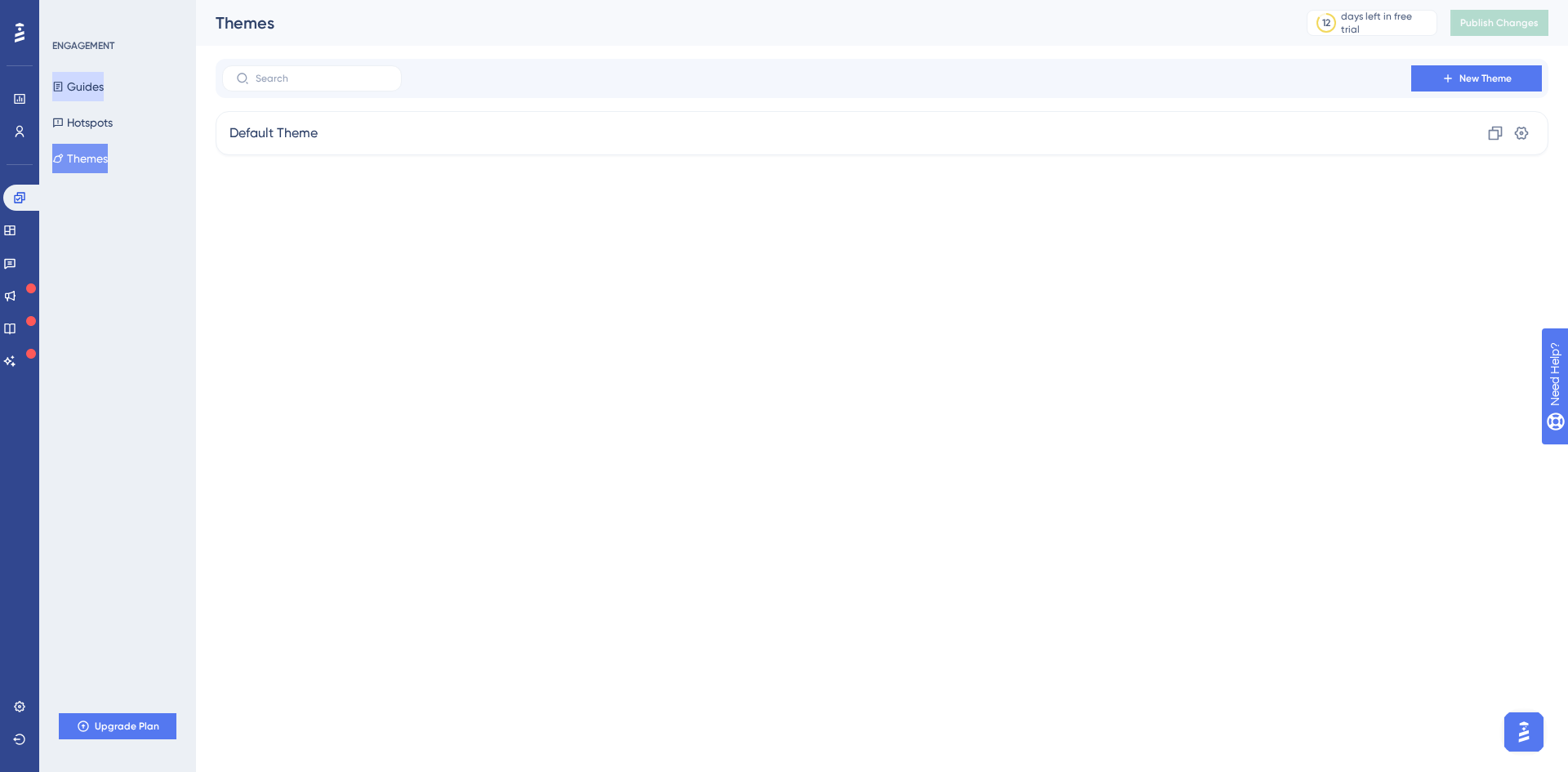
click at [94, 90] on button "Guides" at bounding box center [77, 87] width 51 height 30
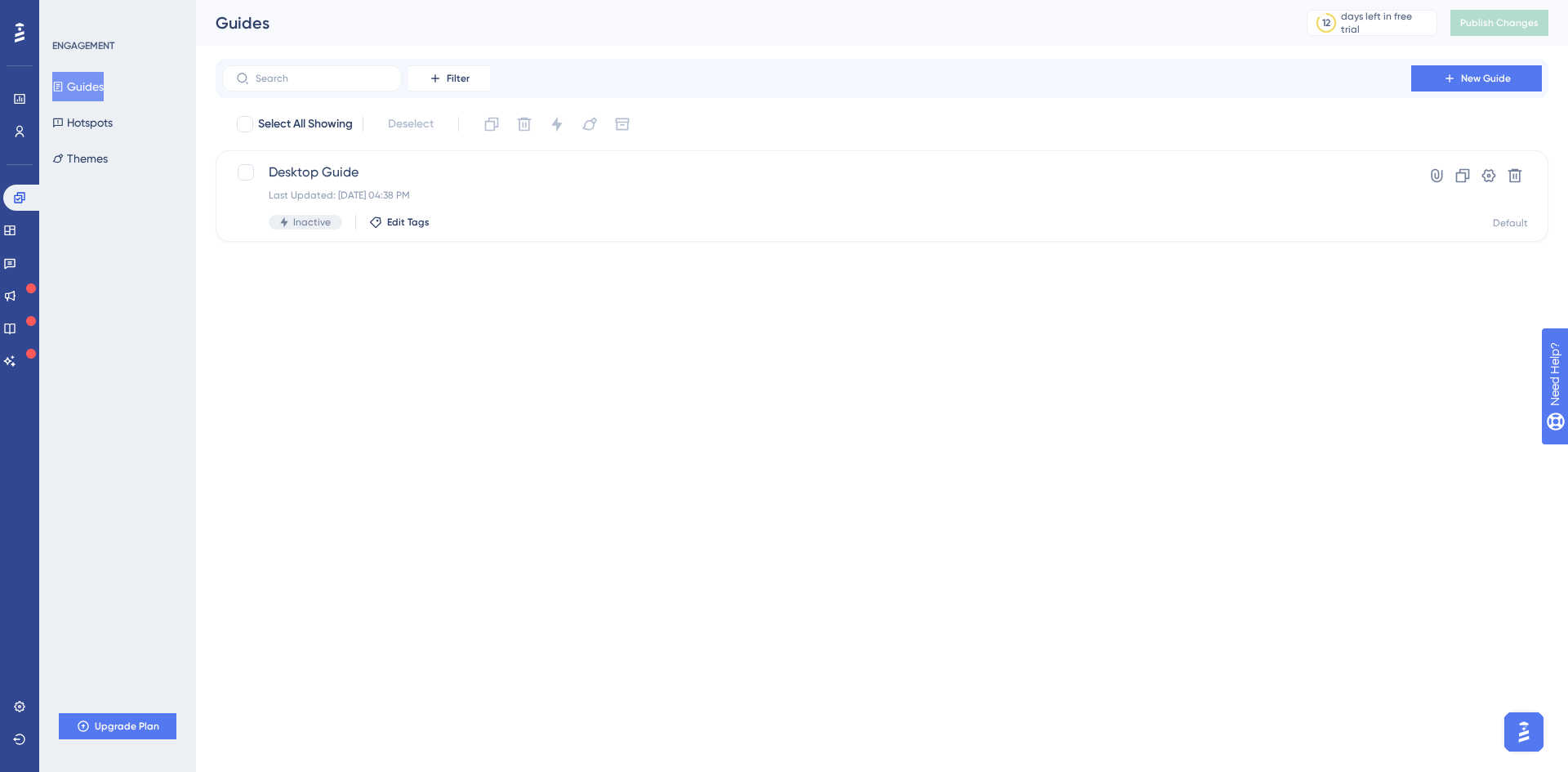
click at [12, 680] on div "Performance Users Engagement Widgets Feedback Product Updates Knowledge Base AI…" at bounding box center [20, 386] width 39 height 772
click at [18, 699] on link at bounding box center [20, 706] width 13 height 26
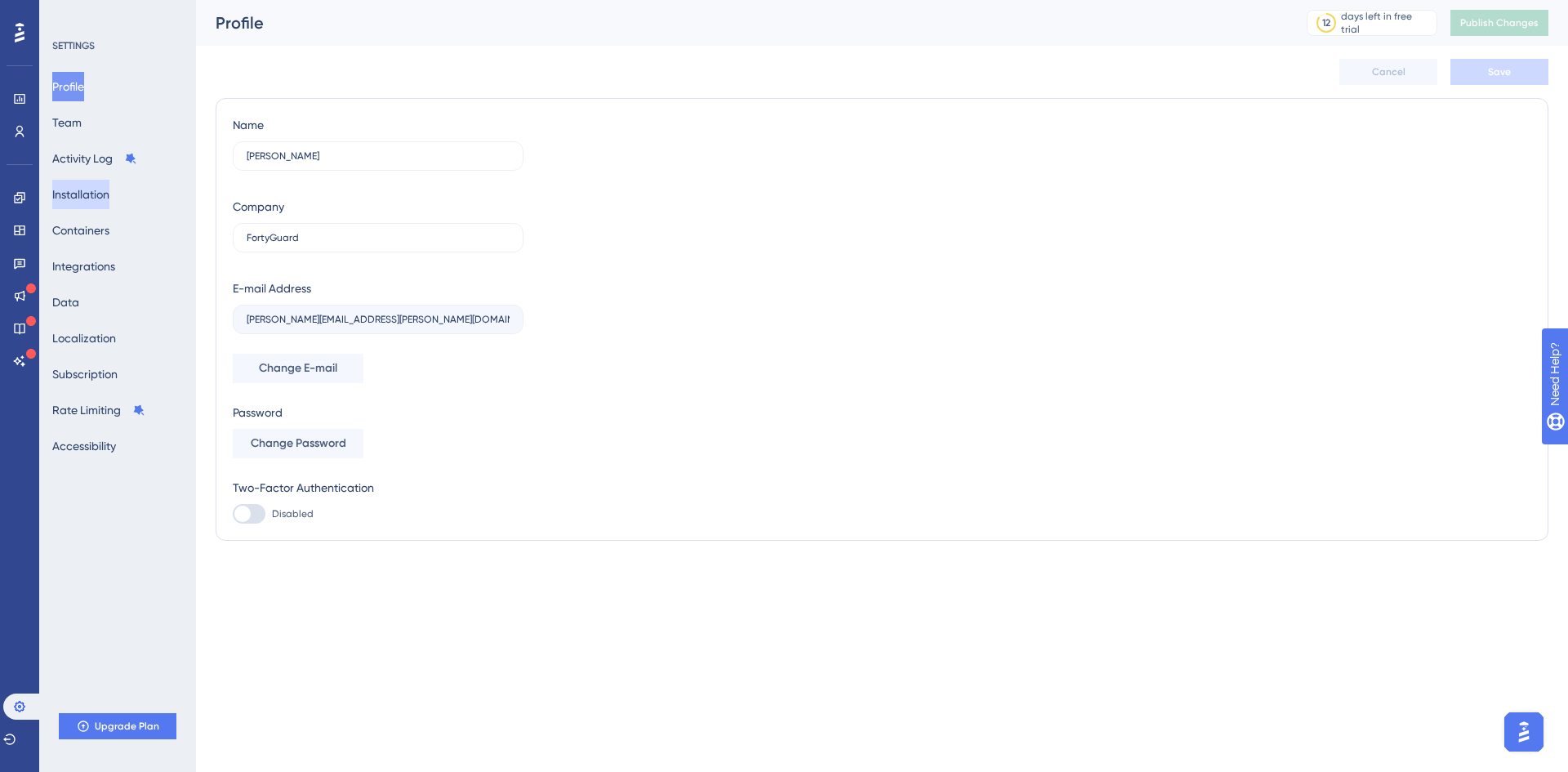
click at [110, 205] on button "Installation" at bounding box center [80, 195] width 57 height 30
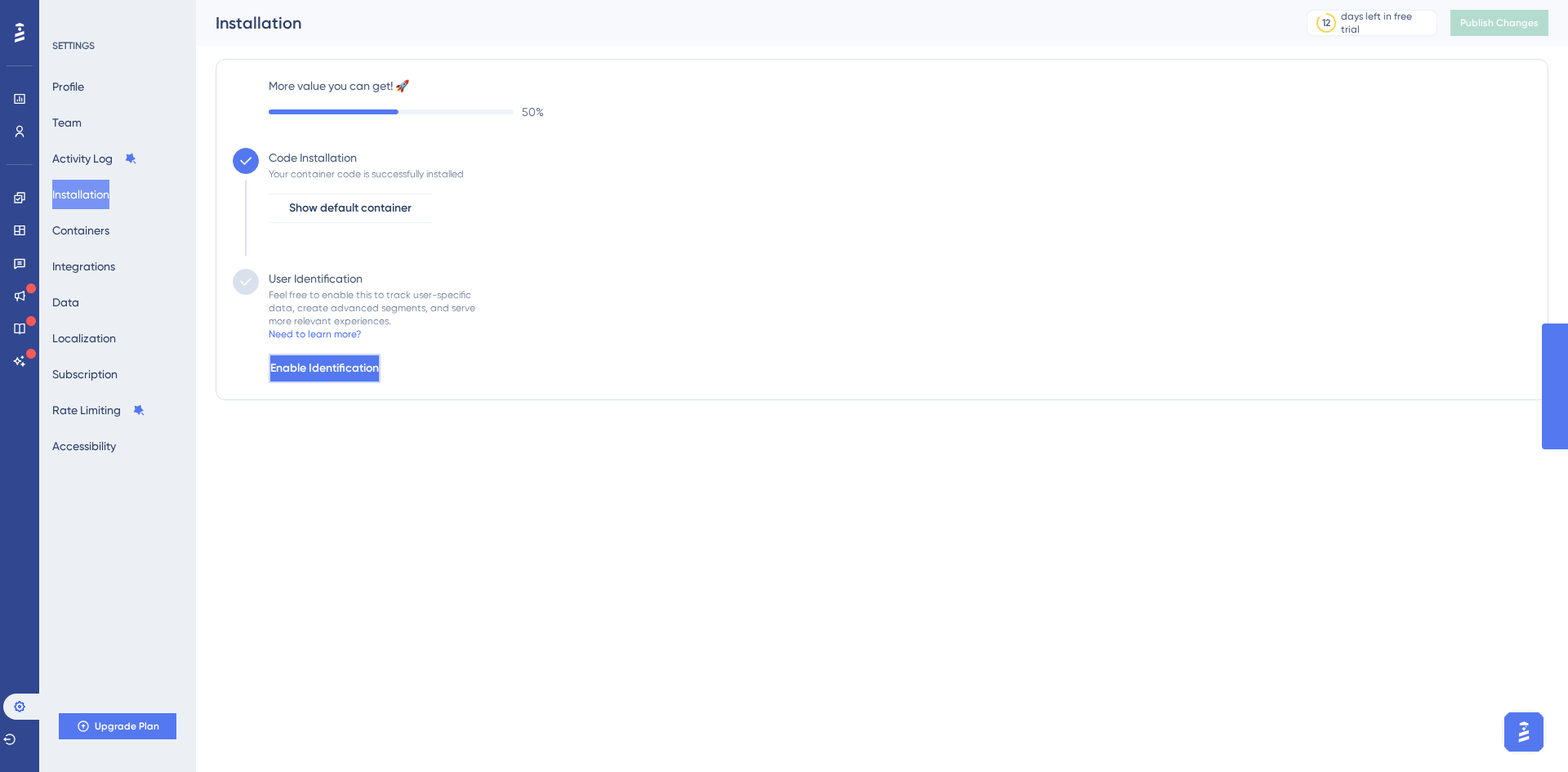
click at [347, 359] on span "Enable Identification" at bounding box center [324, 368] width 109 height 20
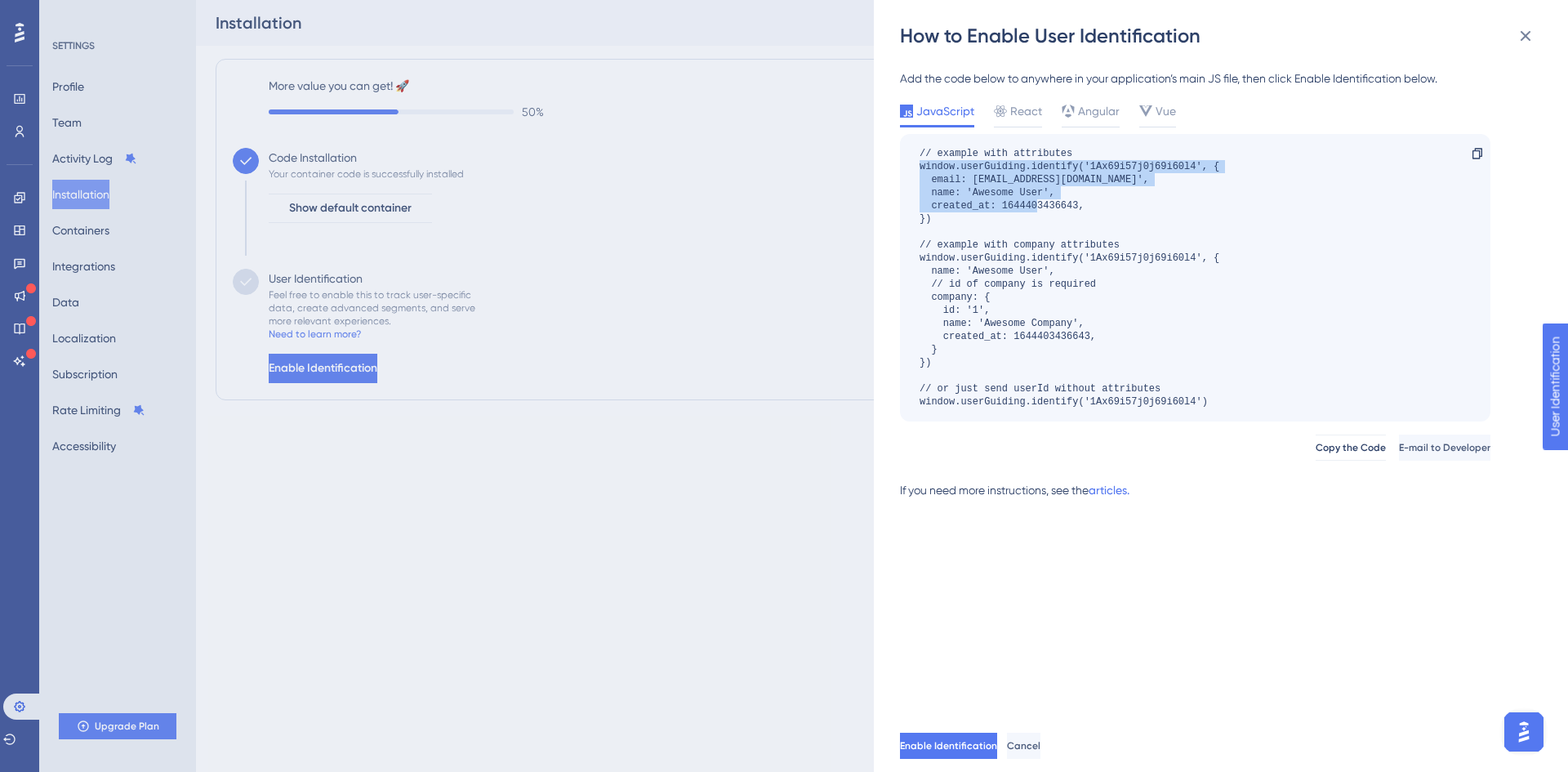
drag, startPoint x: 1022, startPoint y: 215, endPoint x: 912, endPoint y: 169, distance: 119.2
click at [912, 169] on div "// example with attributes window.userGuiding.identify('1Ax69i57j0j69i60l4', { …" at bounding box center [1195, 278] width 590 height 288
copy div "window.userGuiding.identify('1Ax69i57j0j69i60l4', { email: [EMAIL_ADDRESS][DOMA…"
click at [1033, 219] on div "// example with attributes window.userGuiding.identify('1Ax69i57j0j69i60l4', { …" at bounding box center [1069, 278] width 300 height 262
